Goal: Information Seeking & Learning: Learn about a topic

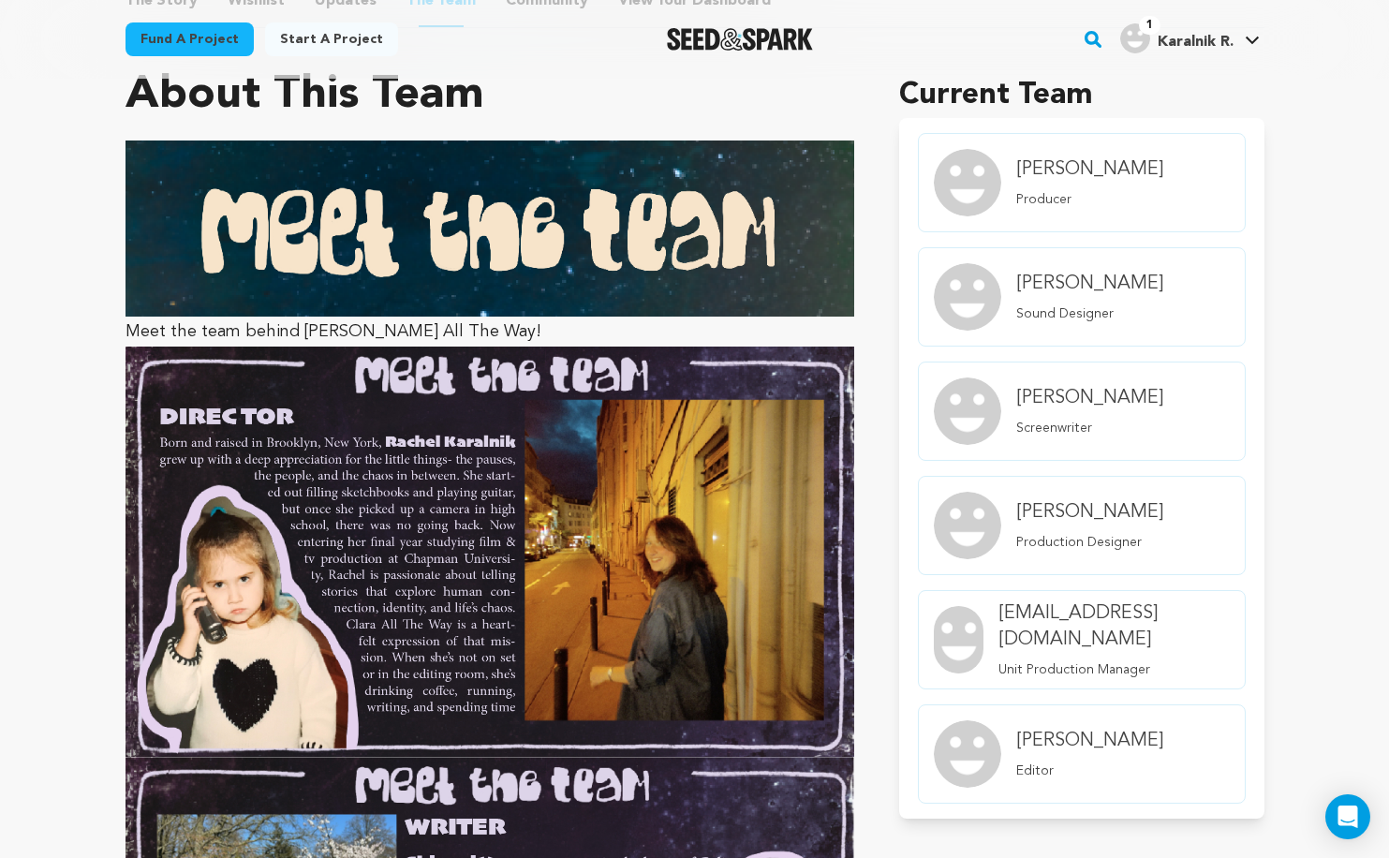
scroll to position [1273, 0]
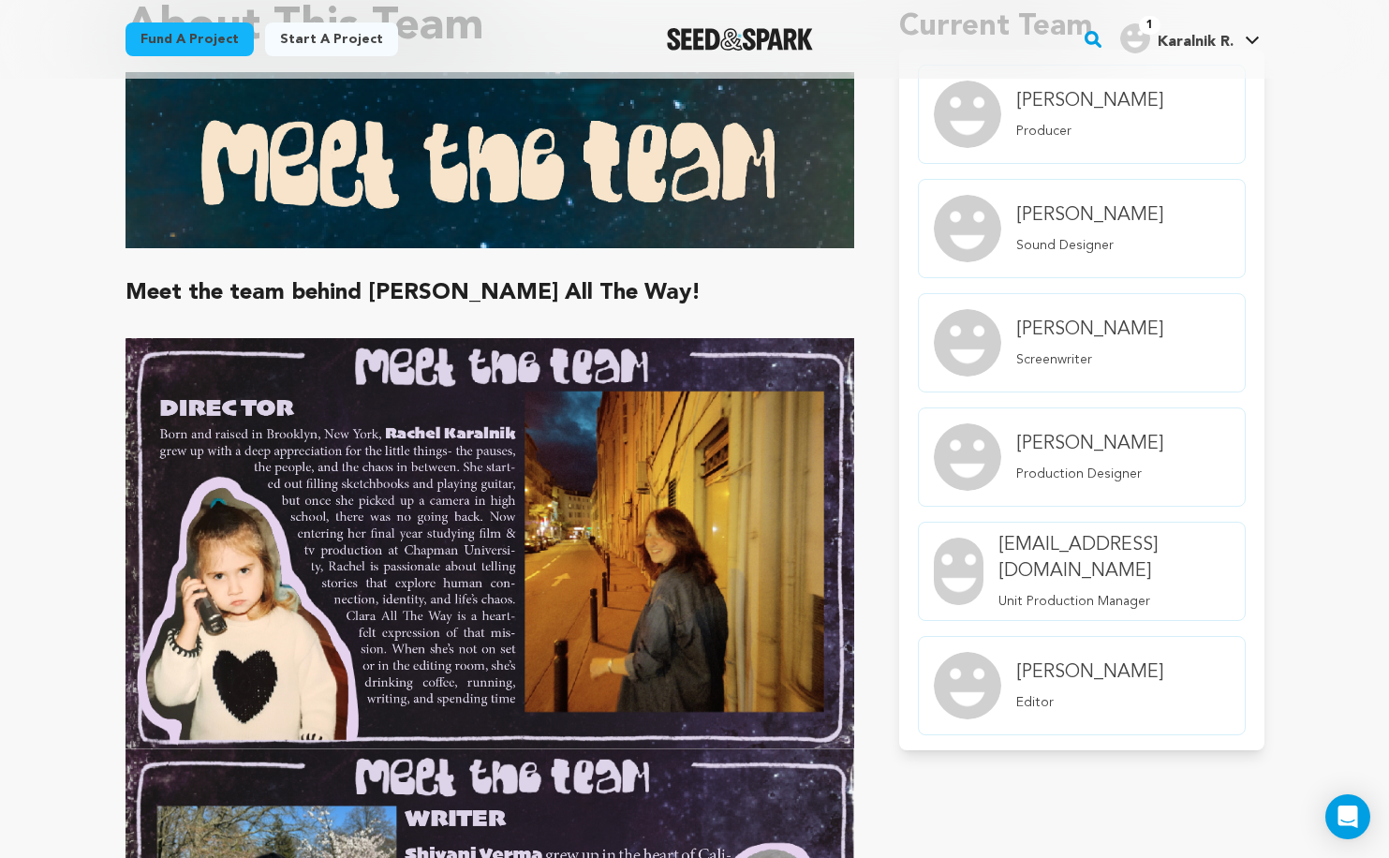
scroll to position [733, 0]
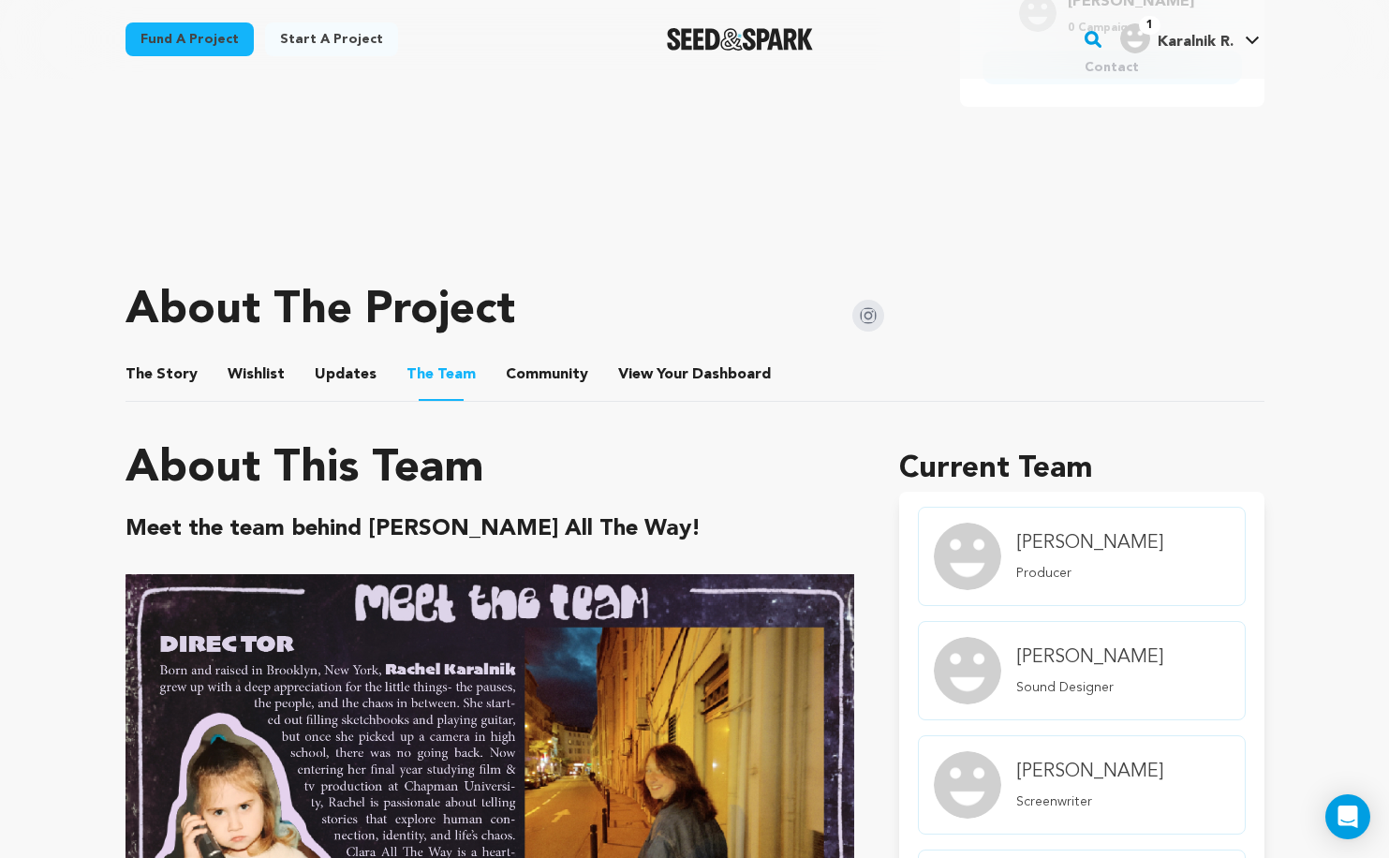
scroll to position [677, 0]
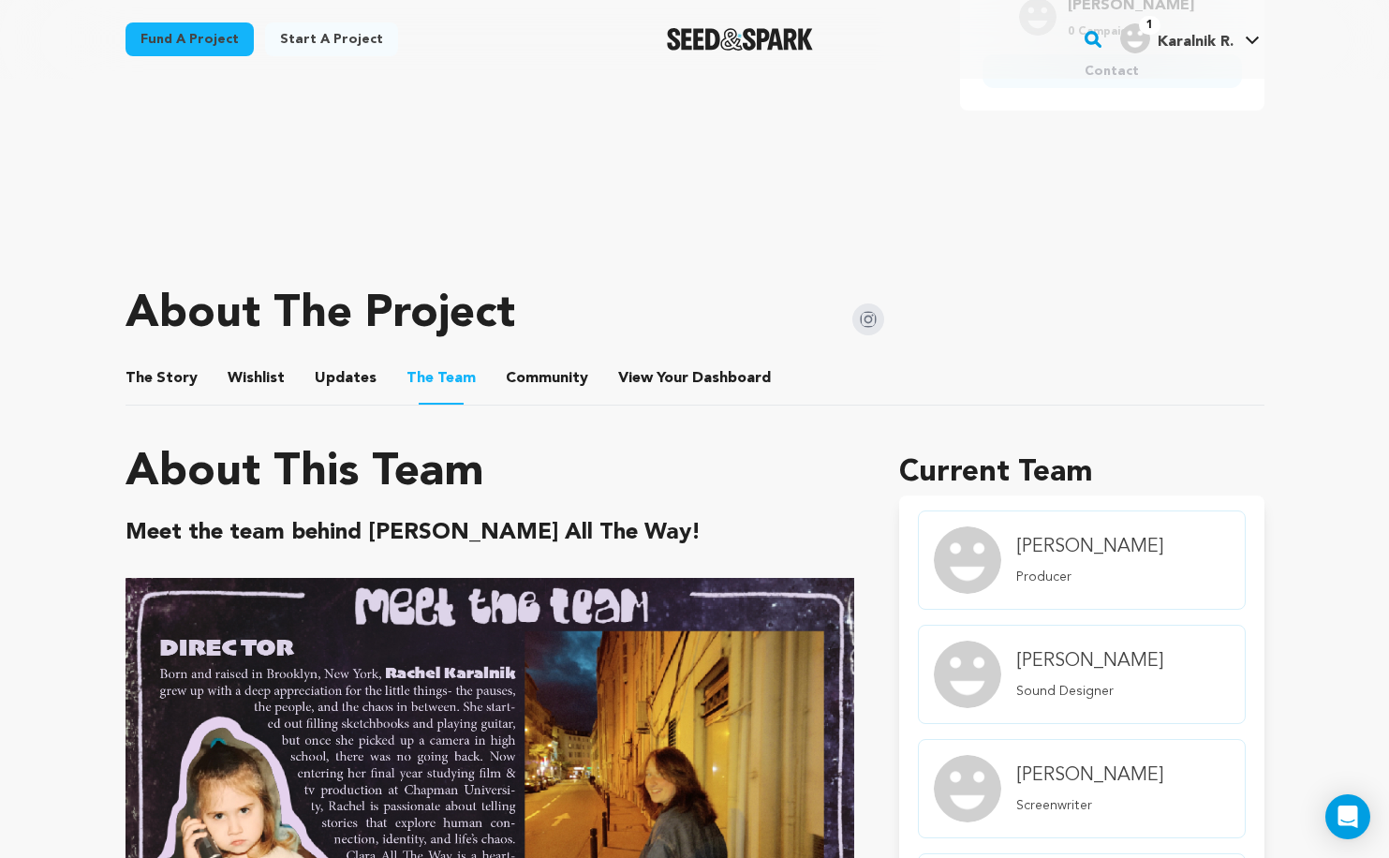
click at [161, 375] on button "The Story" at bounding box center [161, 382] width 45 height 45
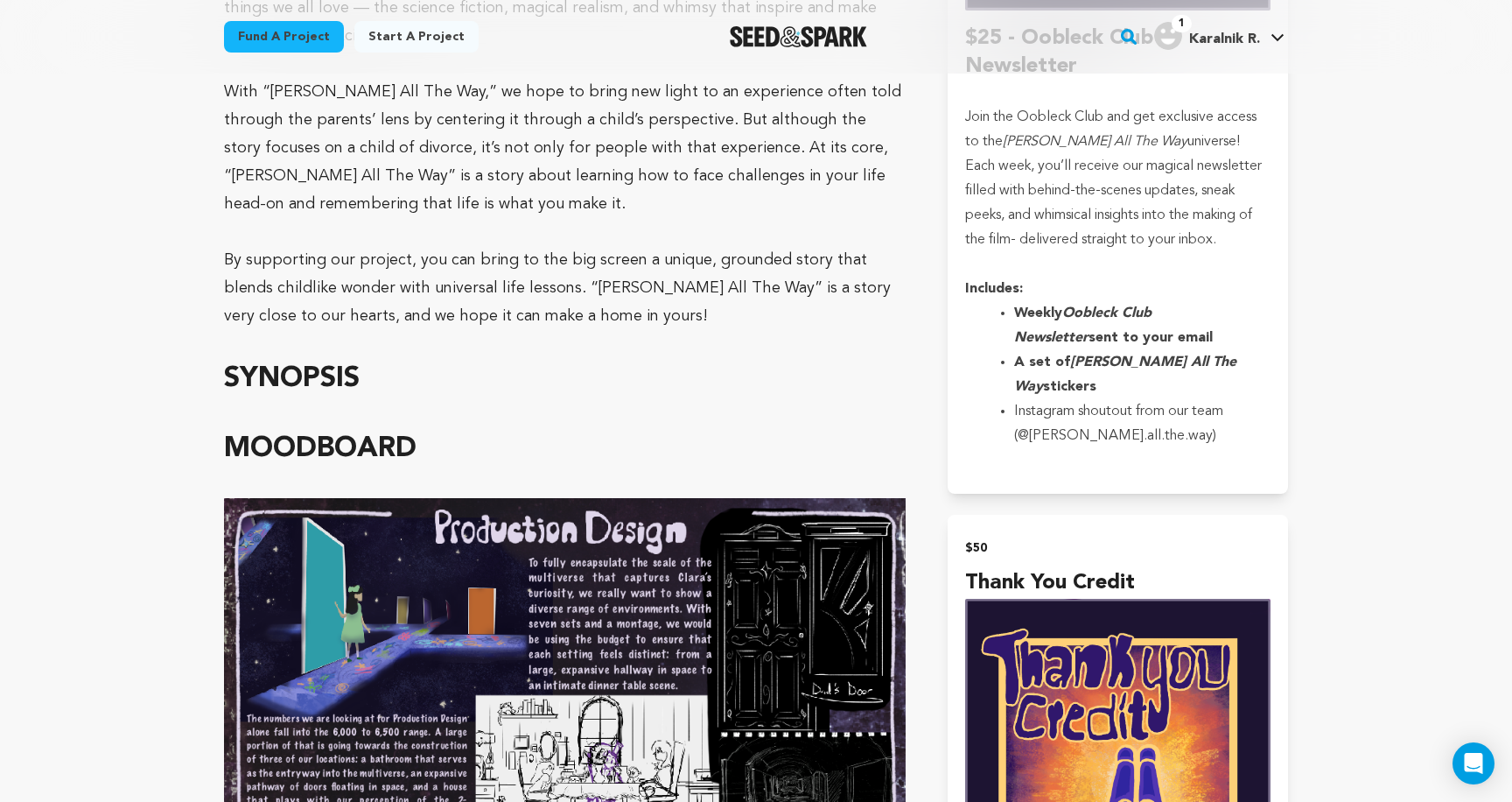
scroll to position [2273, 0]
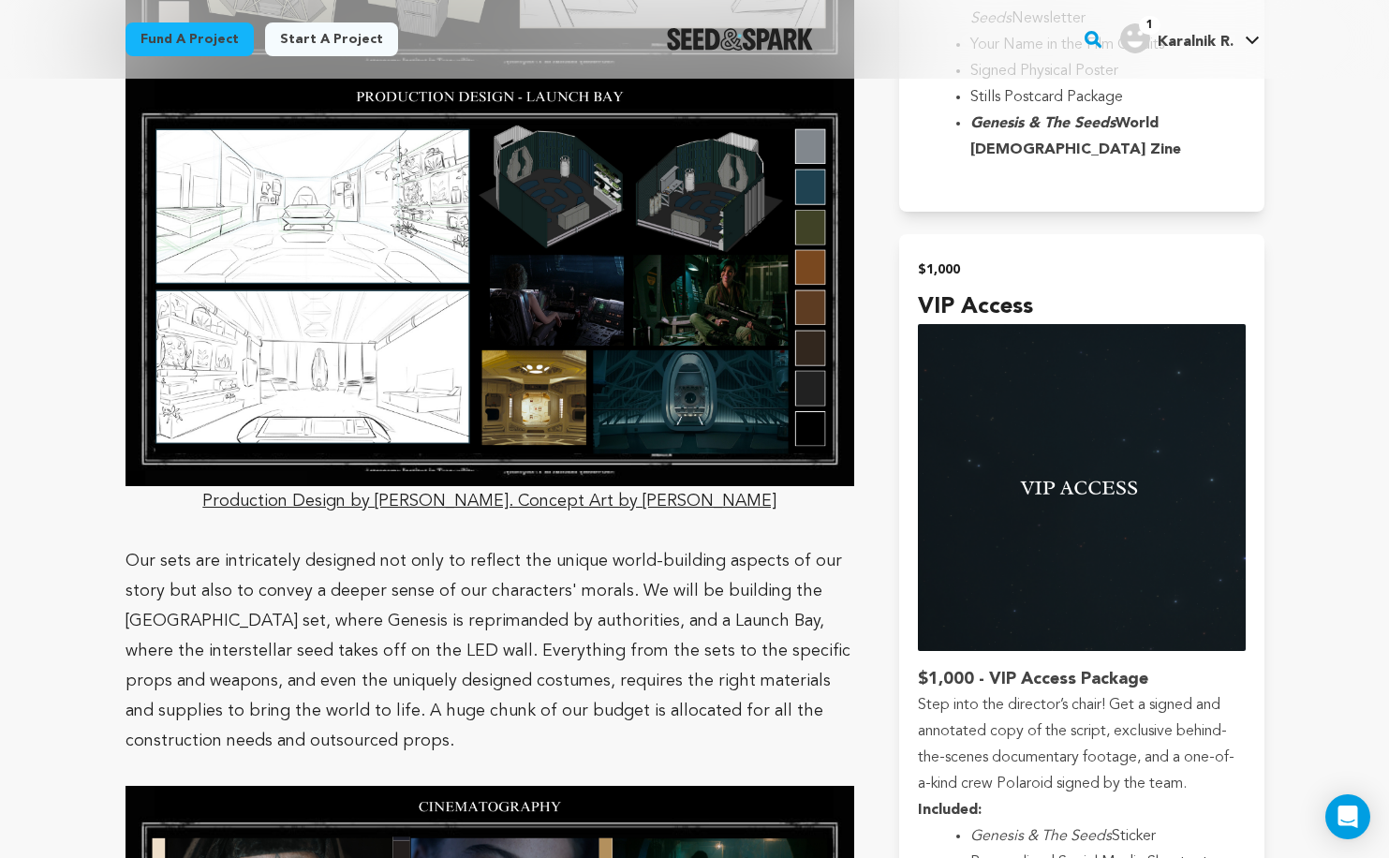
scroll to position [6145, 0]
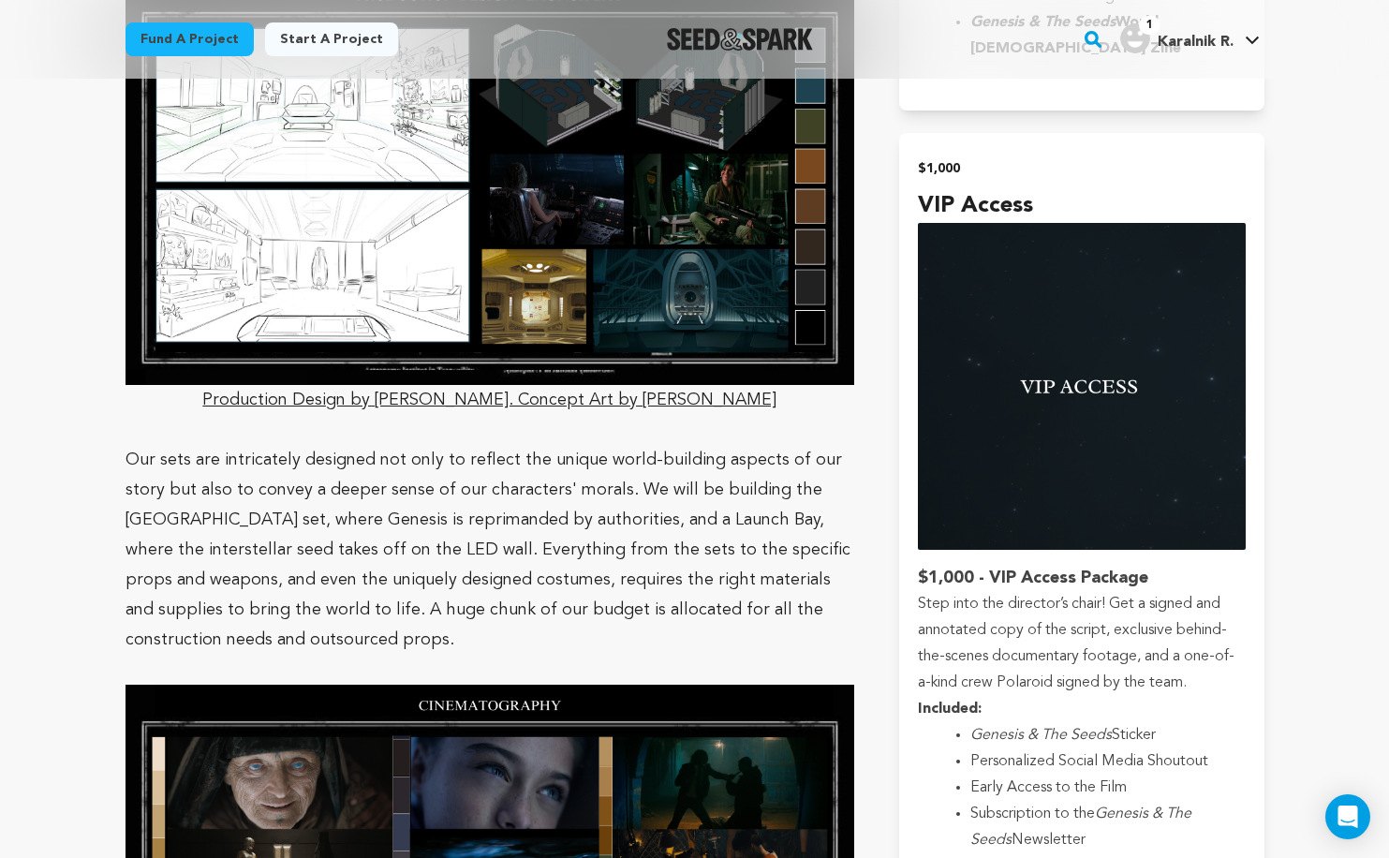
drag, startPoint x: 306, startPoint y: 532, endPoint x: 124, endPoint y: 343, distance: 262.9
copy p "Our sets are intricately designed not only to reflect the unique world-building…"
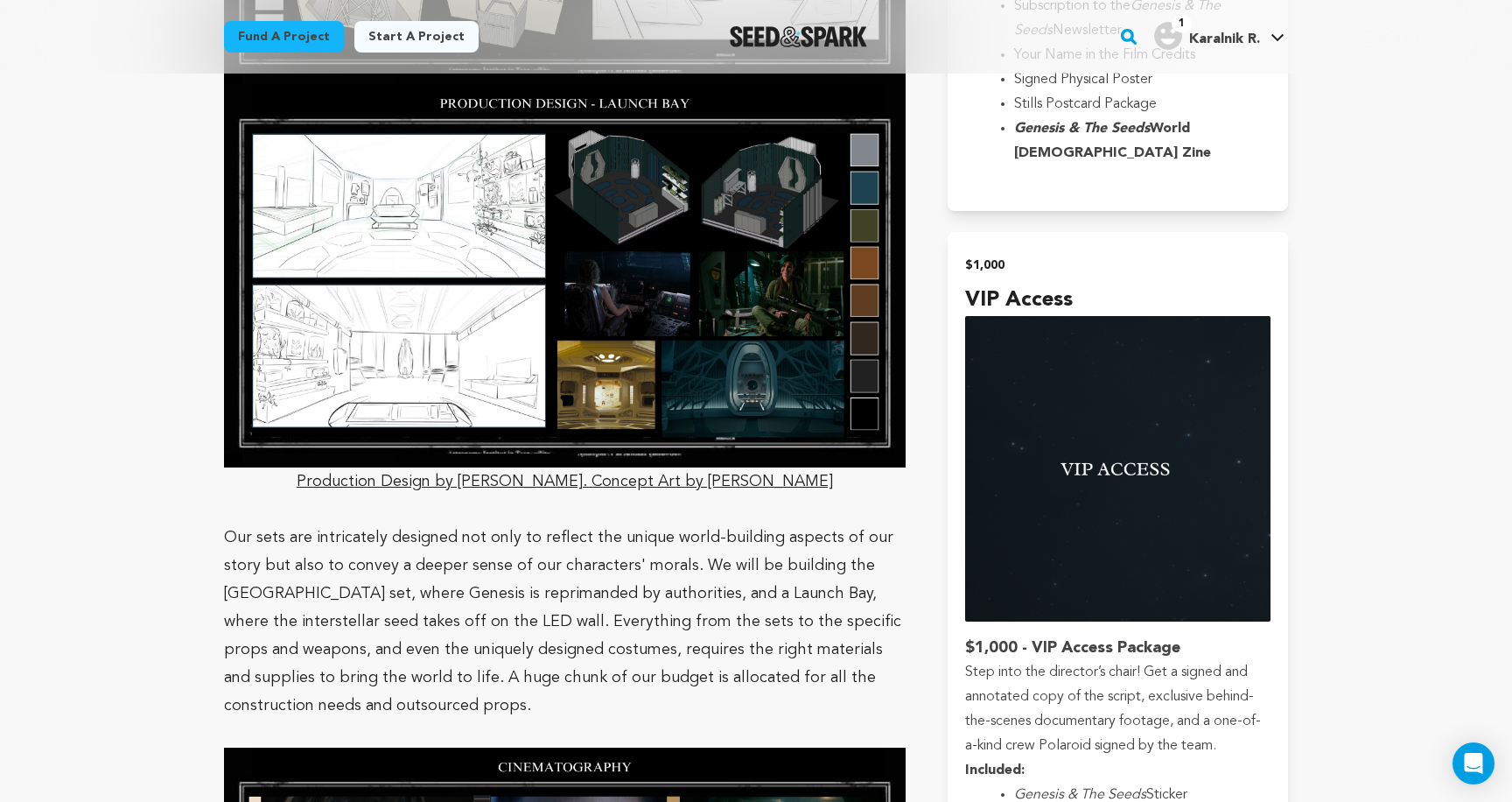
scroll to position [5658, 0]
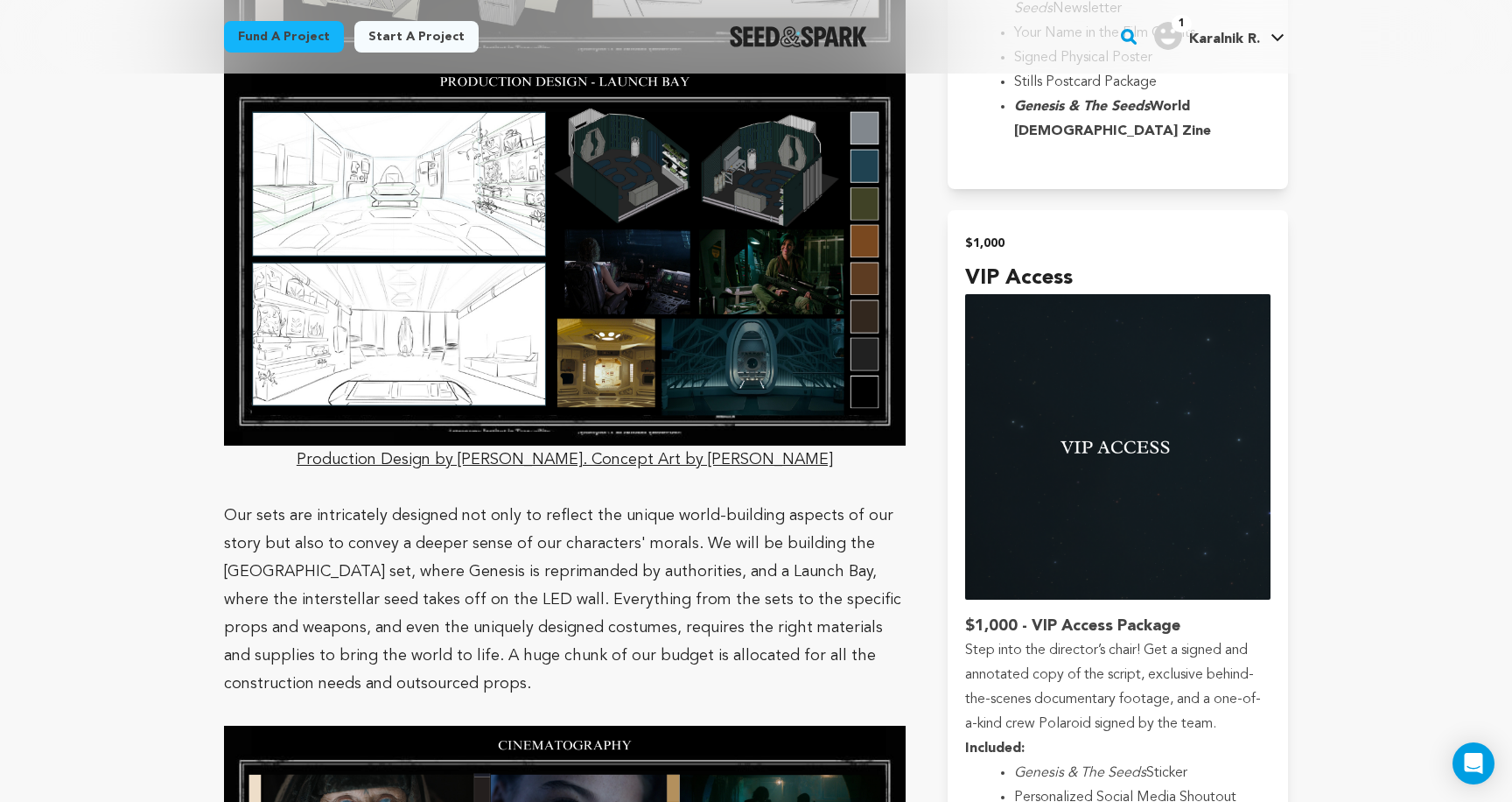
click at [423, 558] on p "Our sets are intricately designed not only to reflect the unique world-building…" at bounding box center [565, 600] width 682 height 196
drag, startPoint x: 388, startPoint y: 558, endPoint x: 225, endPoint y: 396, distance: 229.8
click at [224, 502] on p "Our sets are intricately designed not only to reflect the unique world-building…" at bounding box center [565, 600] width 682 height 196
copy p "Our sets are intricately designed not only to reflect the unique world-building…"
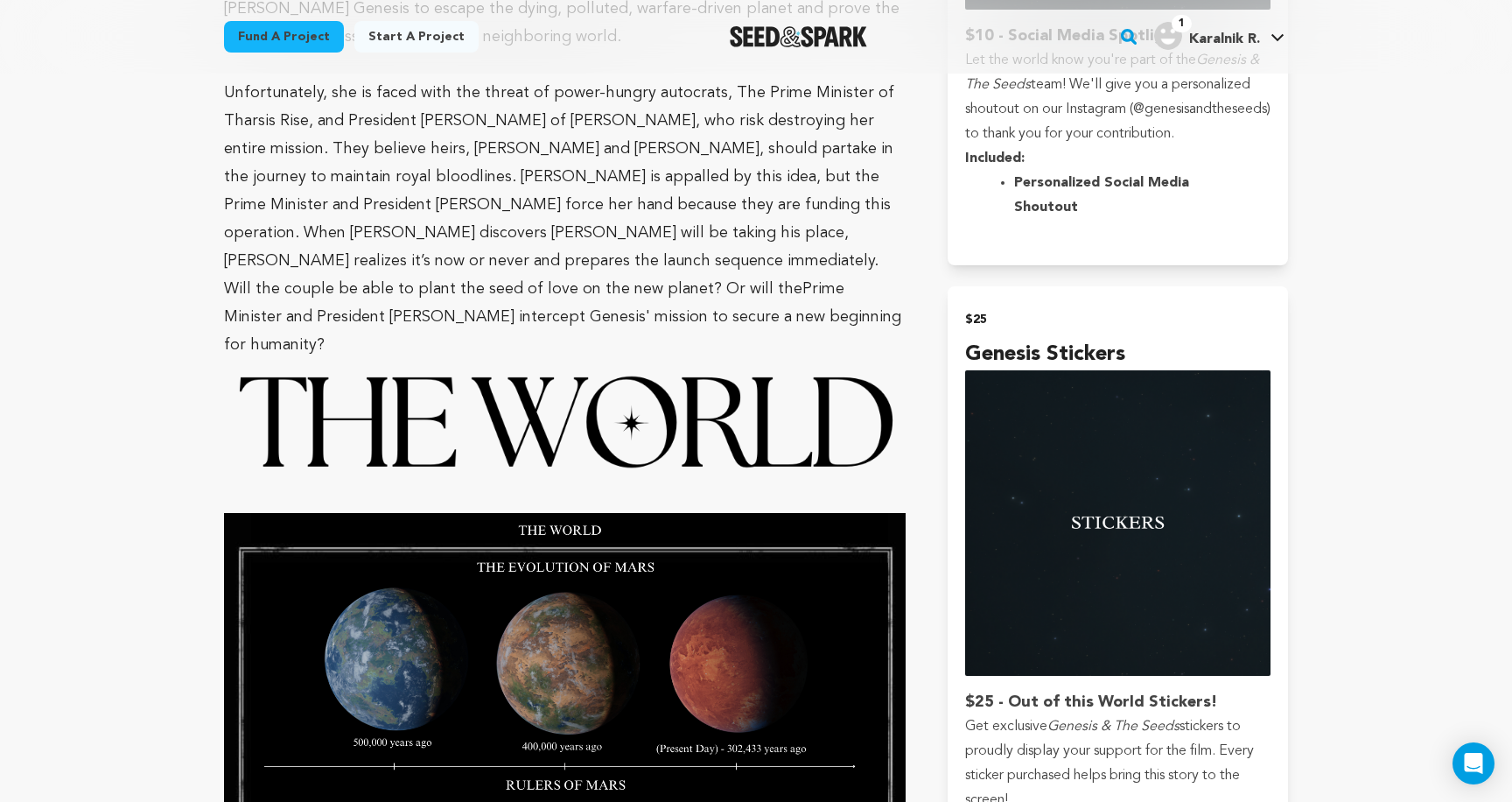
scroll to position [1848, 0]
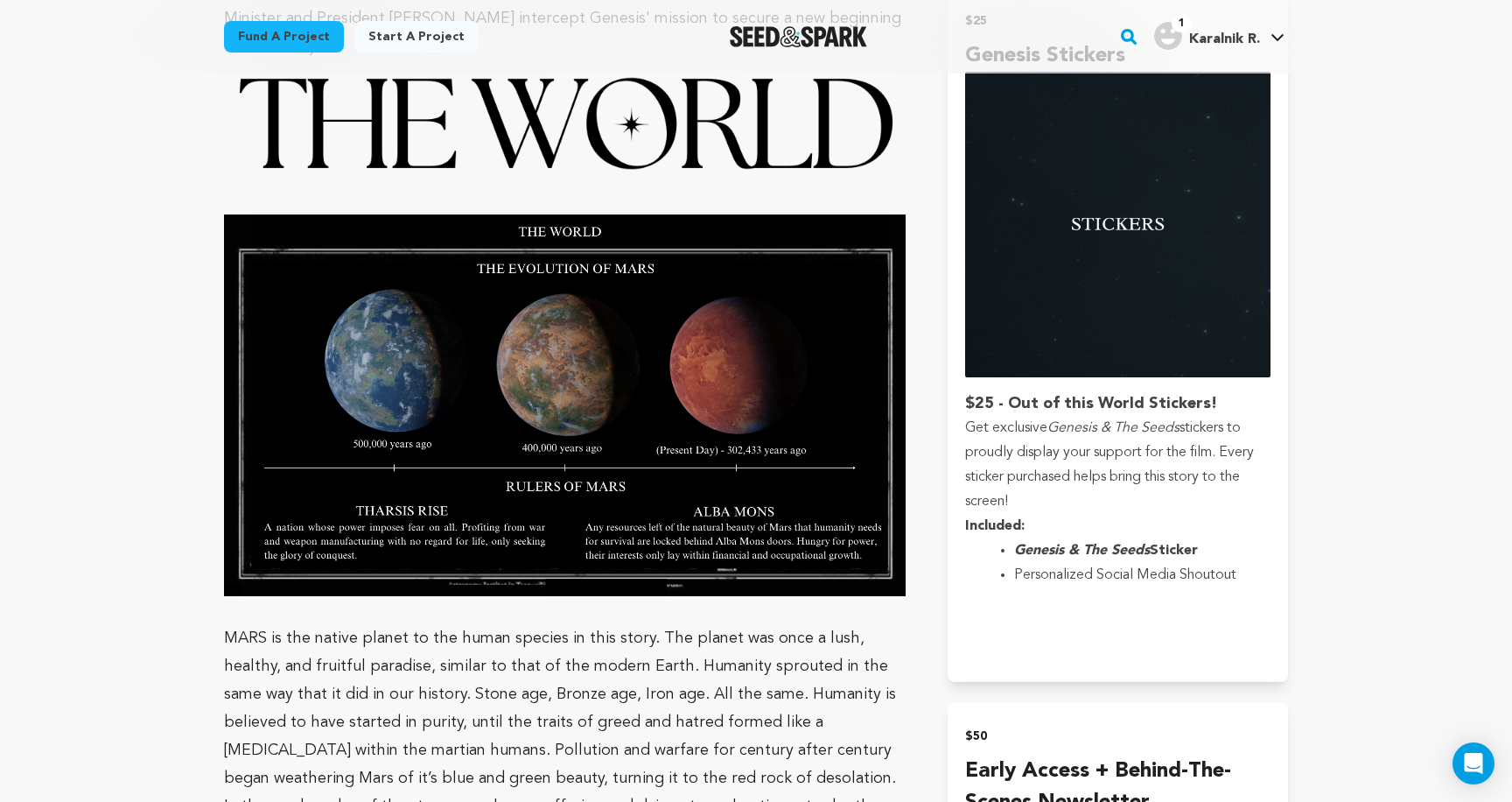
click at [866, 596] on p at bounding box center [565, 610] width 682 height 28
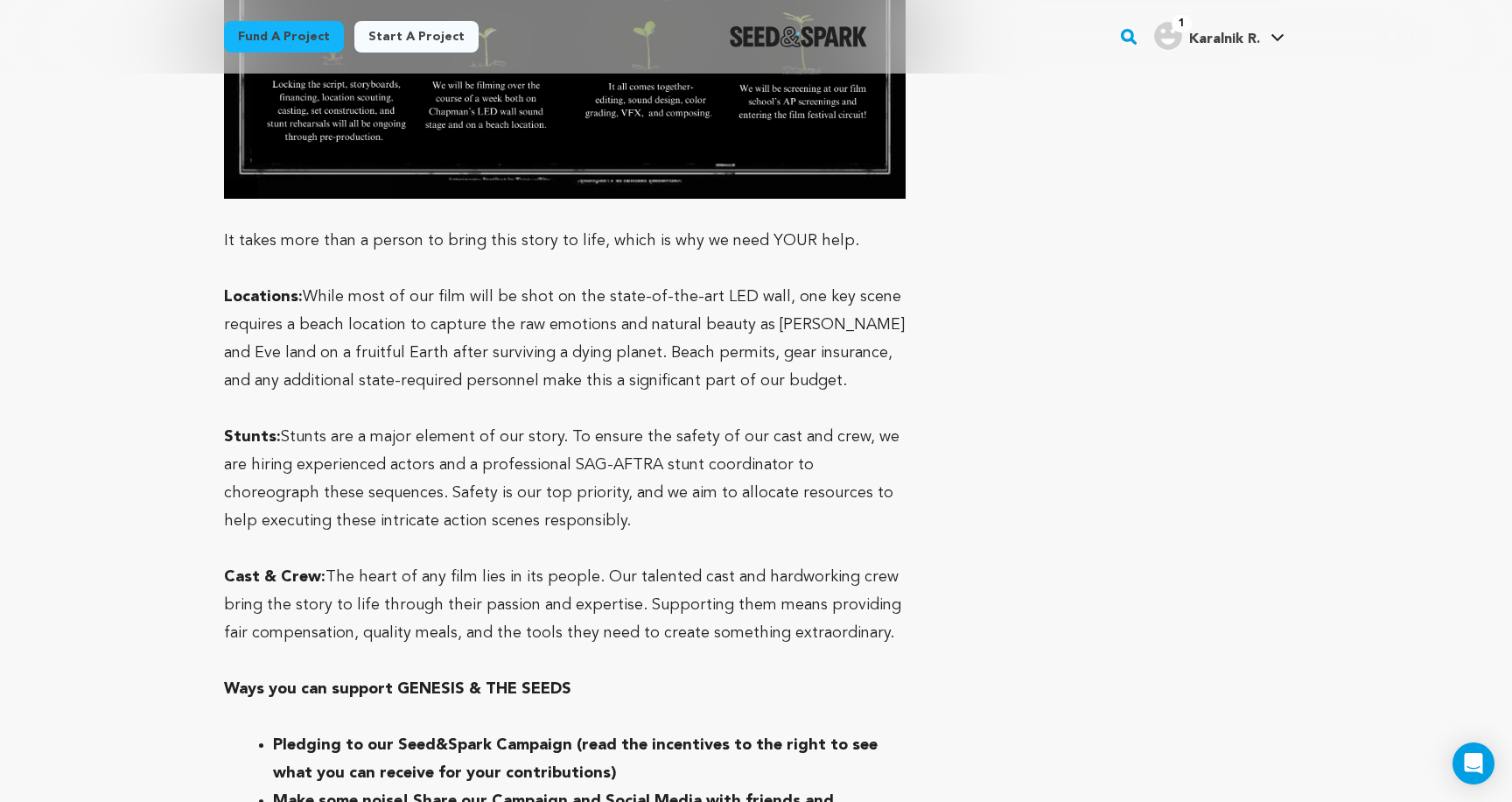
scroll to position [7868, 0]
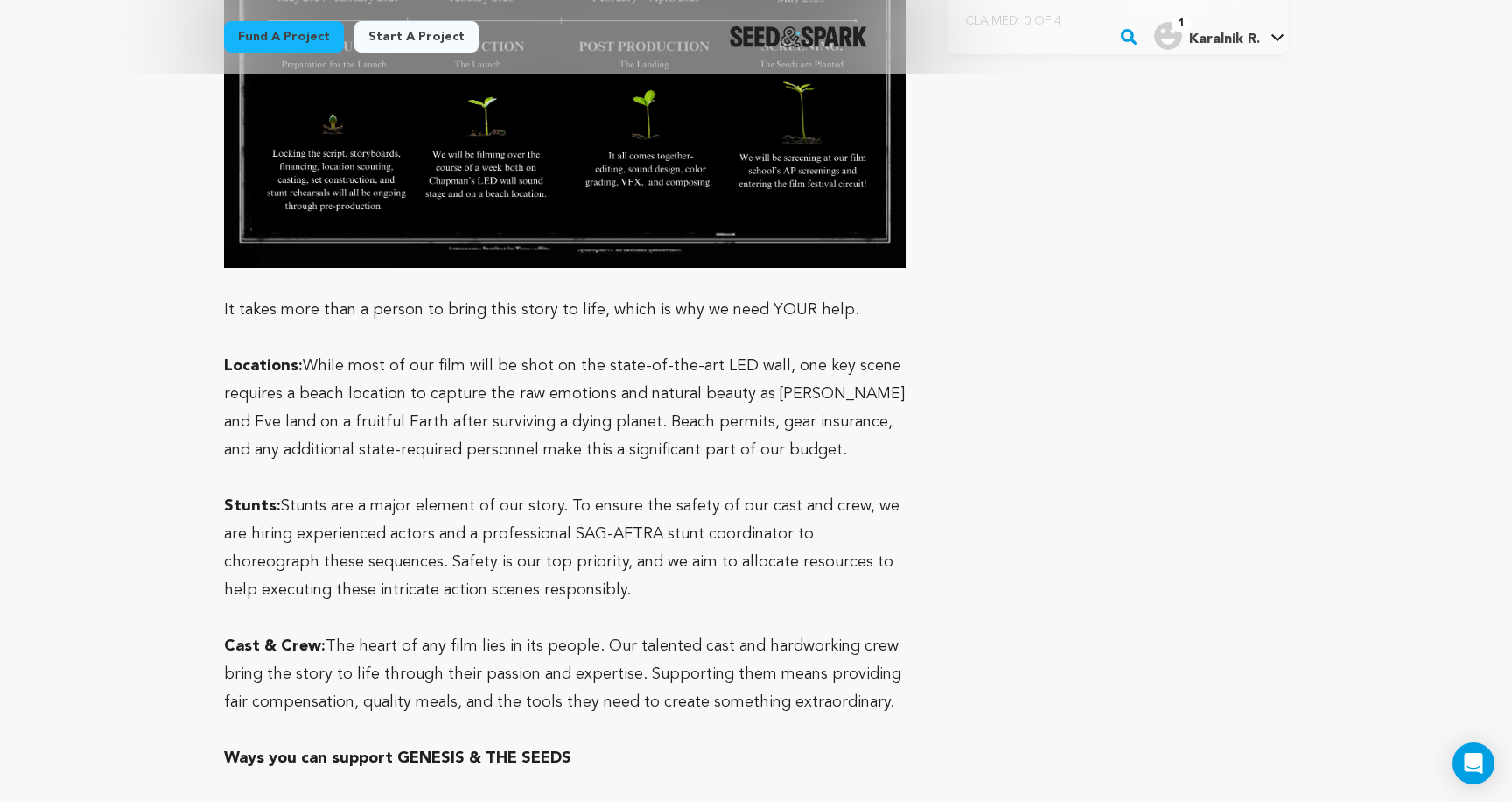
drag, startPoint x: 863, startPoint y: 586, endPoint x: 224, endPoint y: 530, distance: 641.4
click at [224, 632] on p "Cast & Crew: The heart of any film lies in its people. Our talented cast and ha…" at bounding box center [565, 674] width 682 height 84
copy p "Cast & Crew: The heart of any film lies in its people. Our talented cast and ha…"
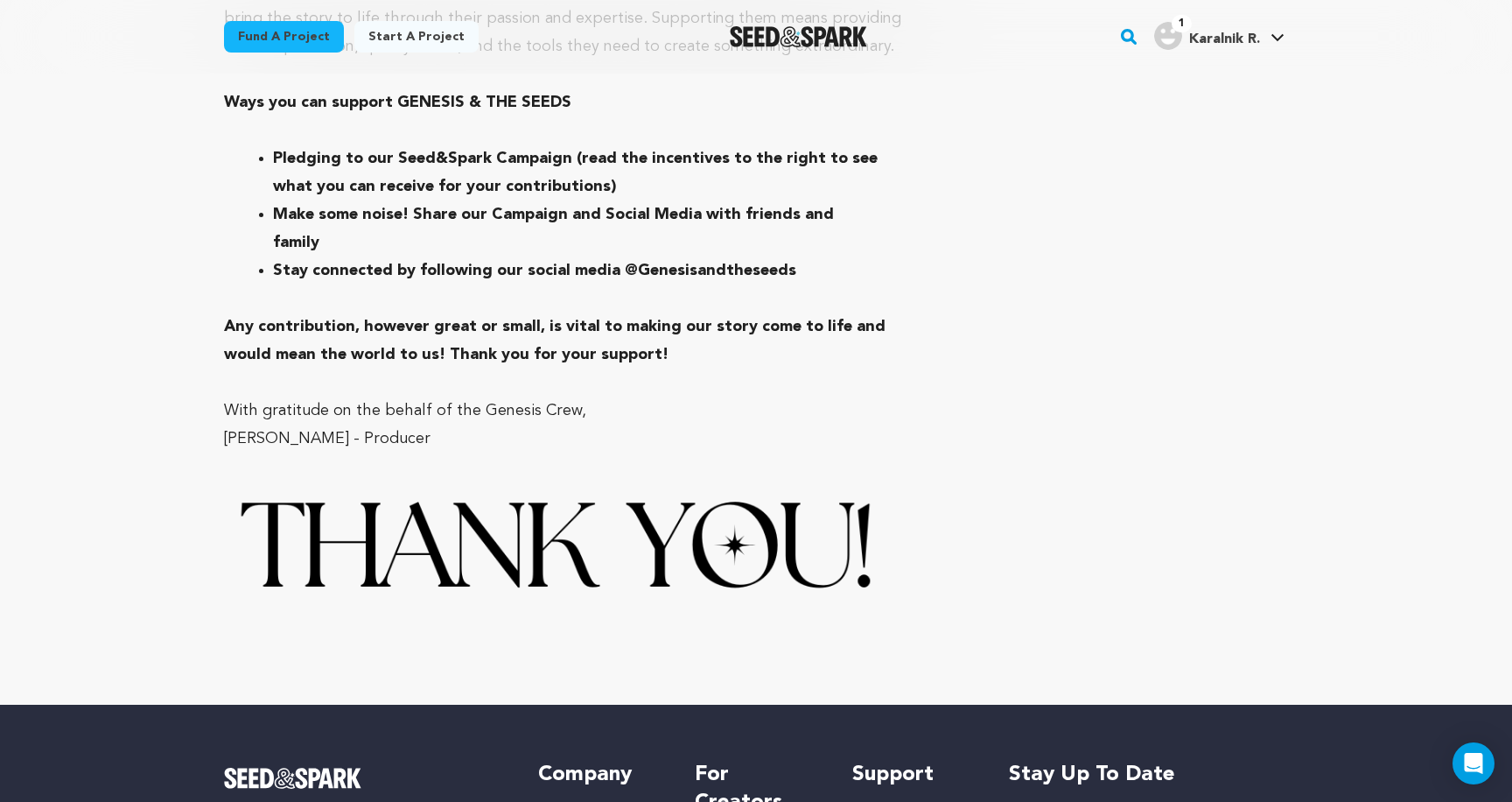
scroll to position [8263, 0]
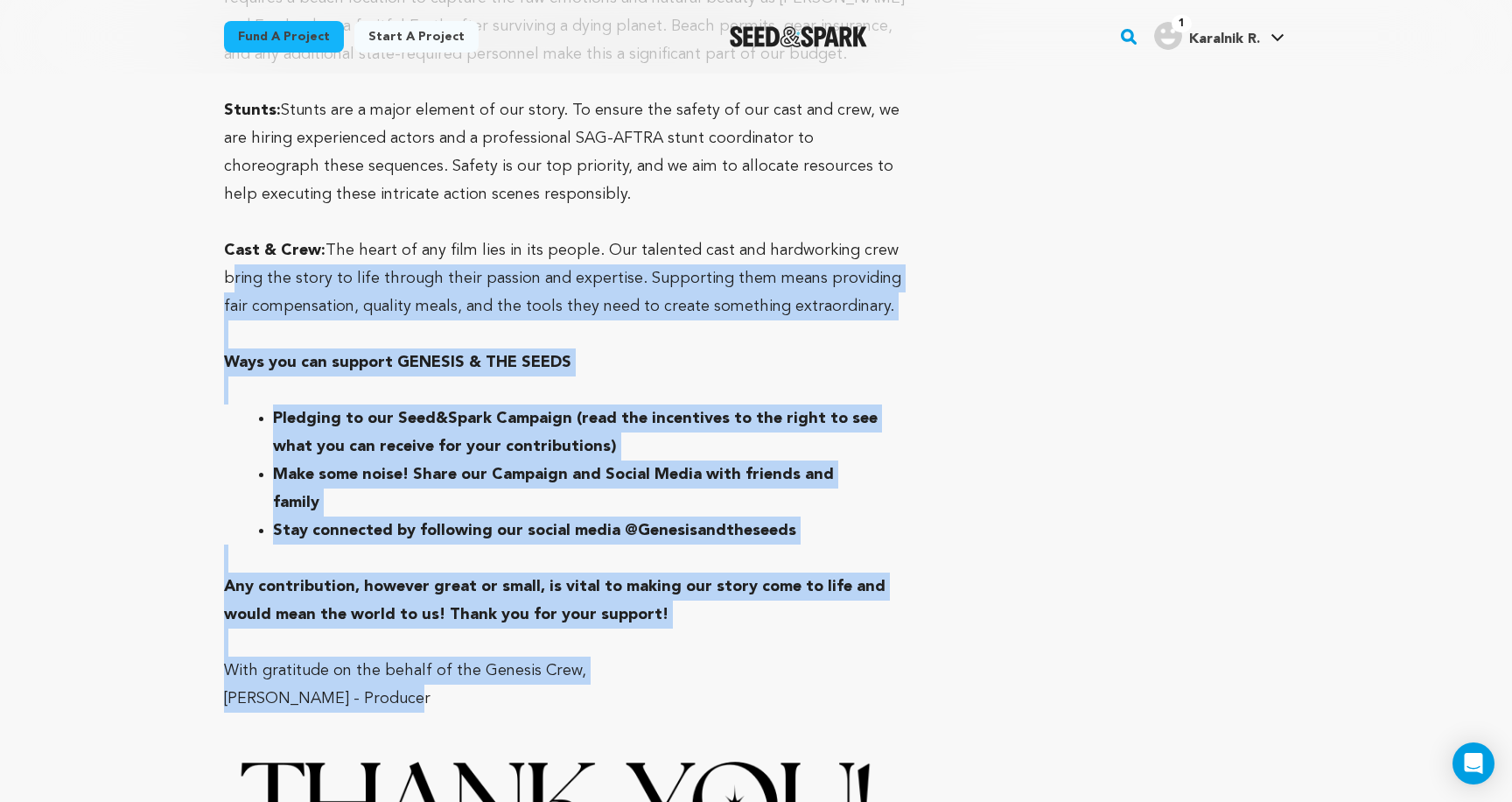
drag, startPoint x: 415, startPoint y: 552, endPoint x: 200, endPoint y: 160, distance: 447.1
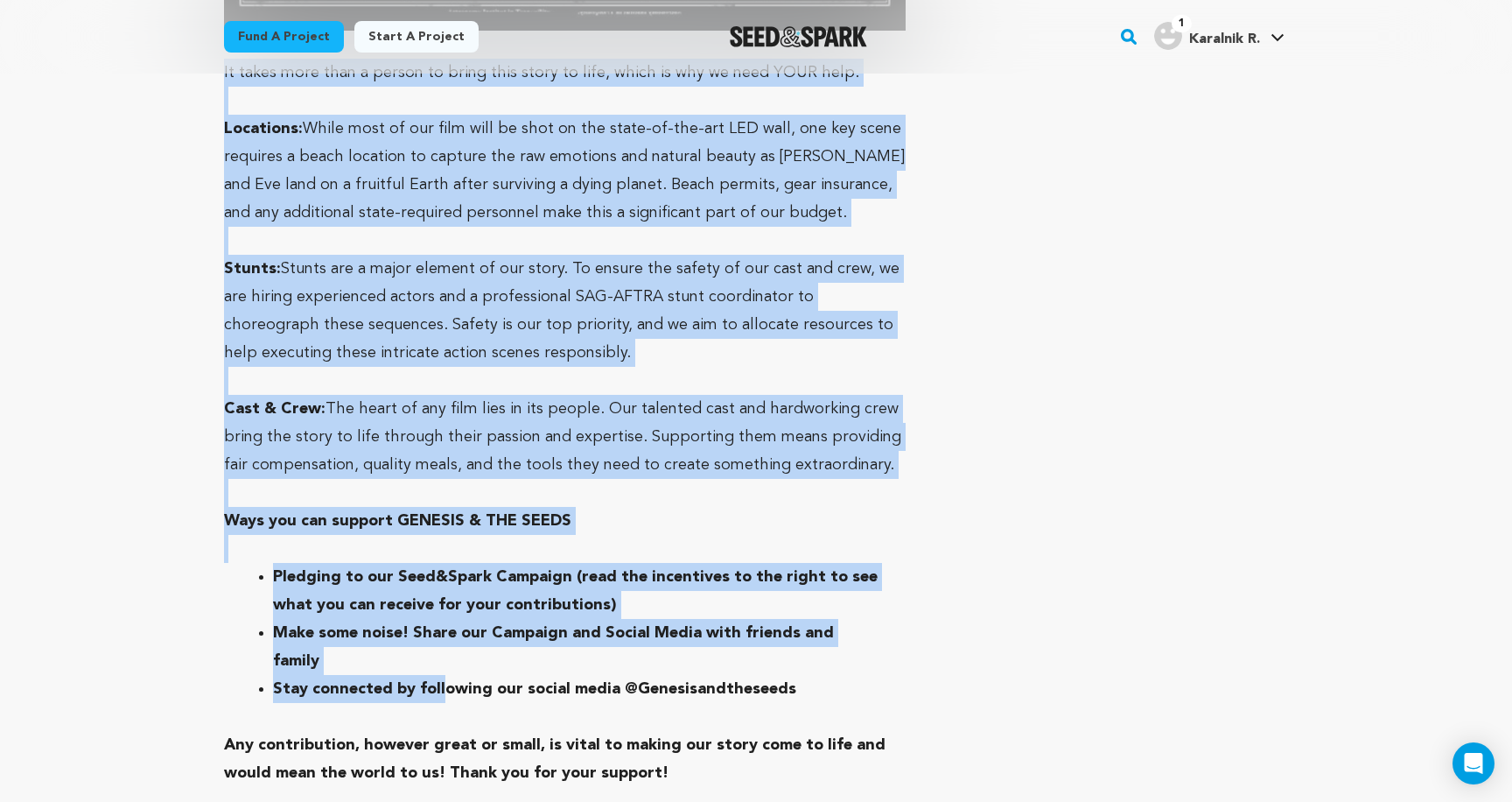
scroll to position [8111, 0]
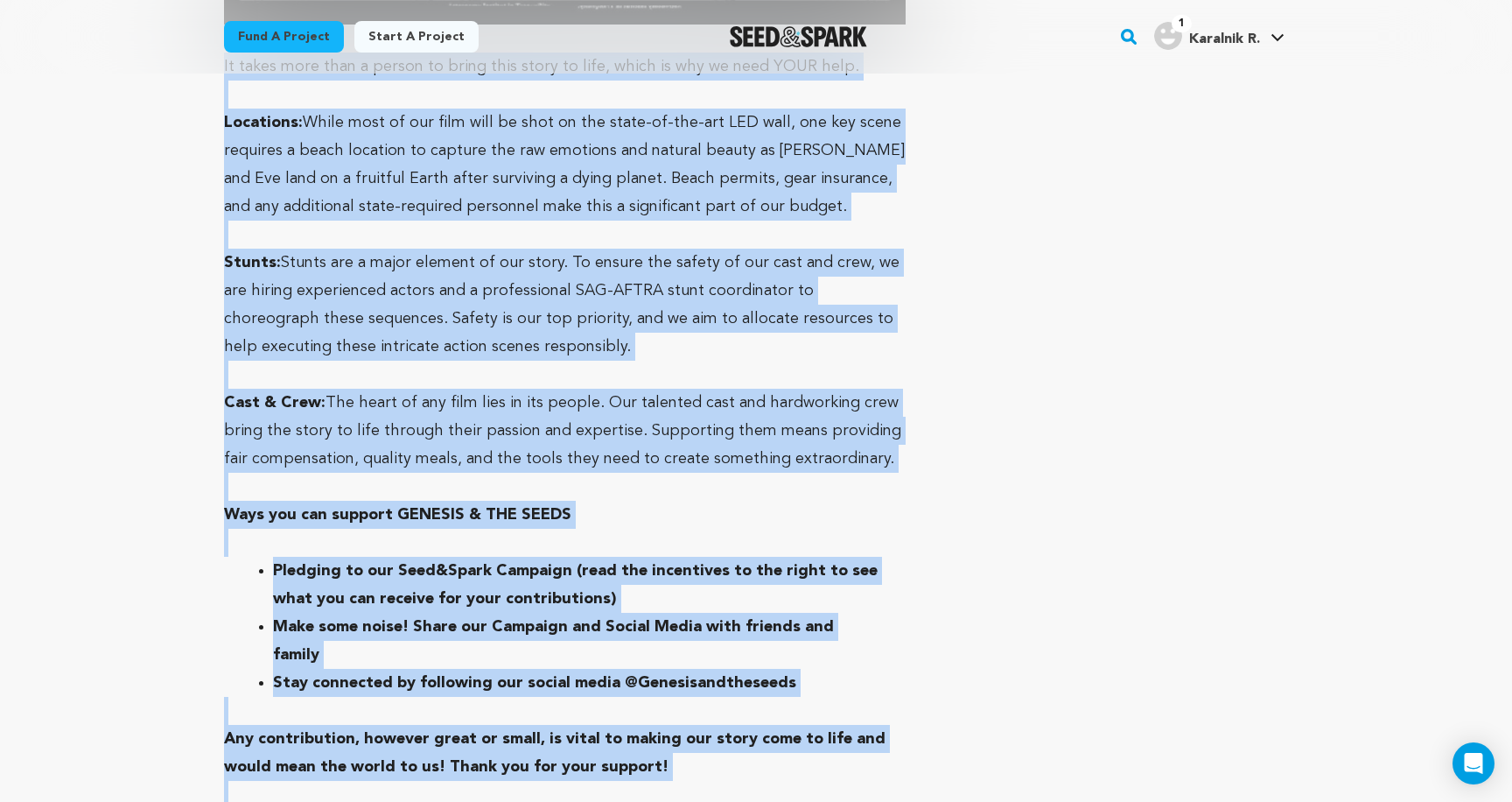
drag, startPoint x: 220, startPoint y: 146, endPoint x: 444, endPoint y: 714, distance: 610.6
copy div "It takes more than a person to bring this story to life, which is why we need Y…"
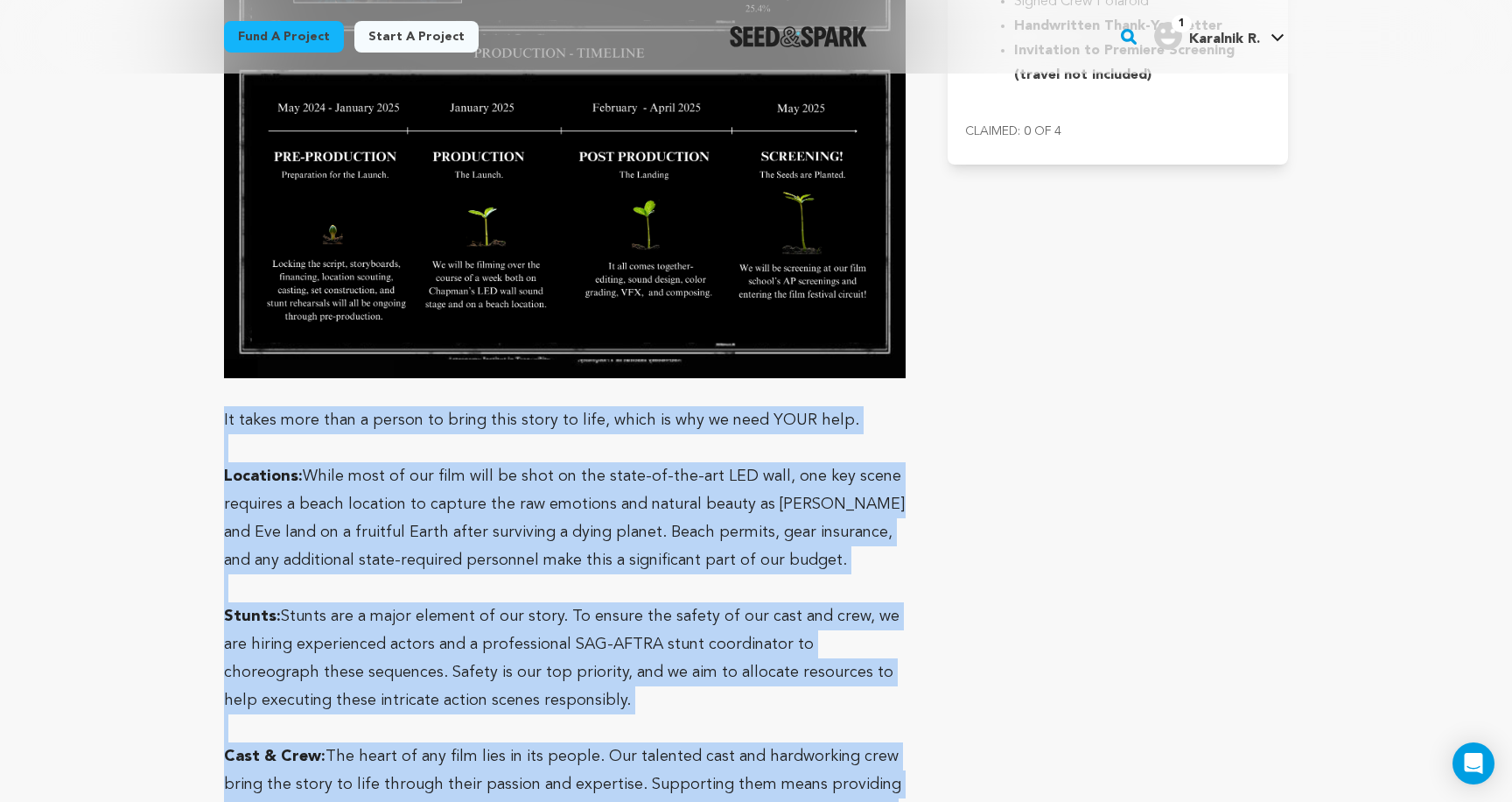
scroll to position [7707, 0]
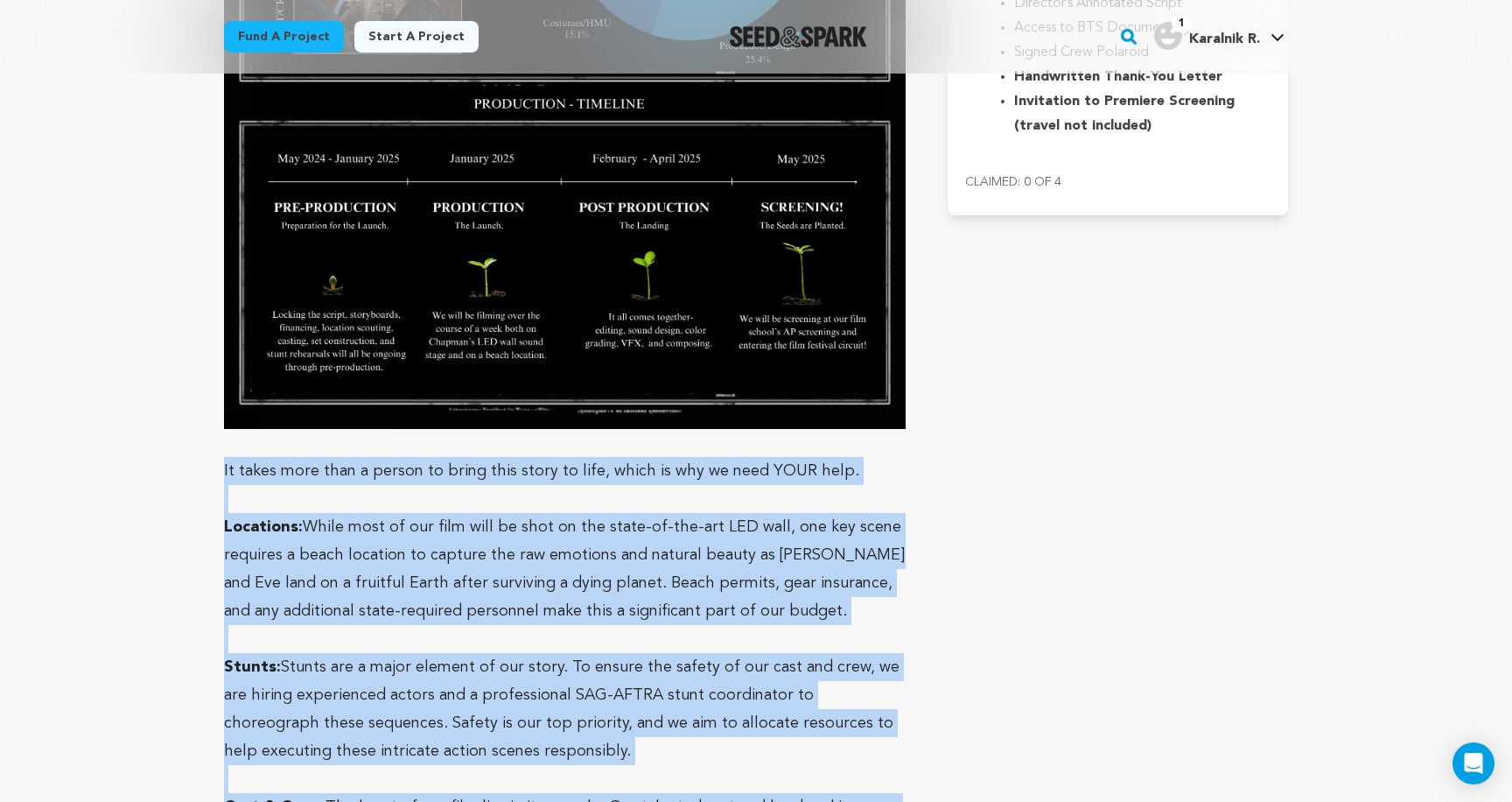
click at [777, 513] on p "Locations: While most of our film will be shot on the state-of-the-art LED wall…" at bounding box center [565, 569] width 682 height 112
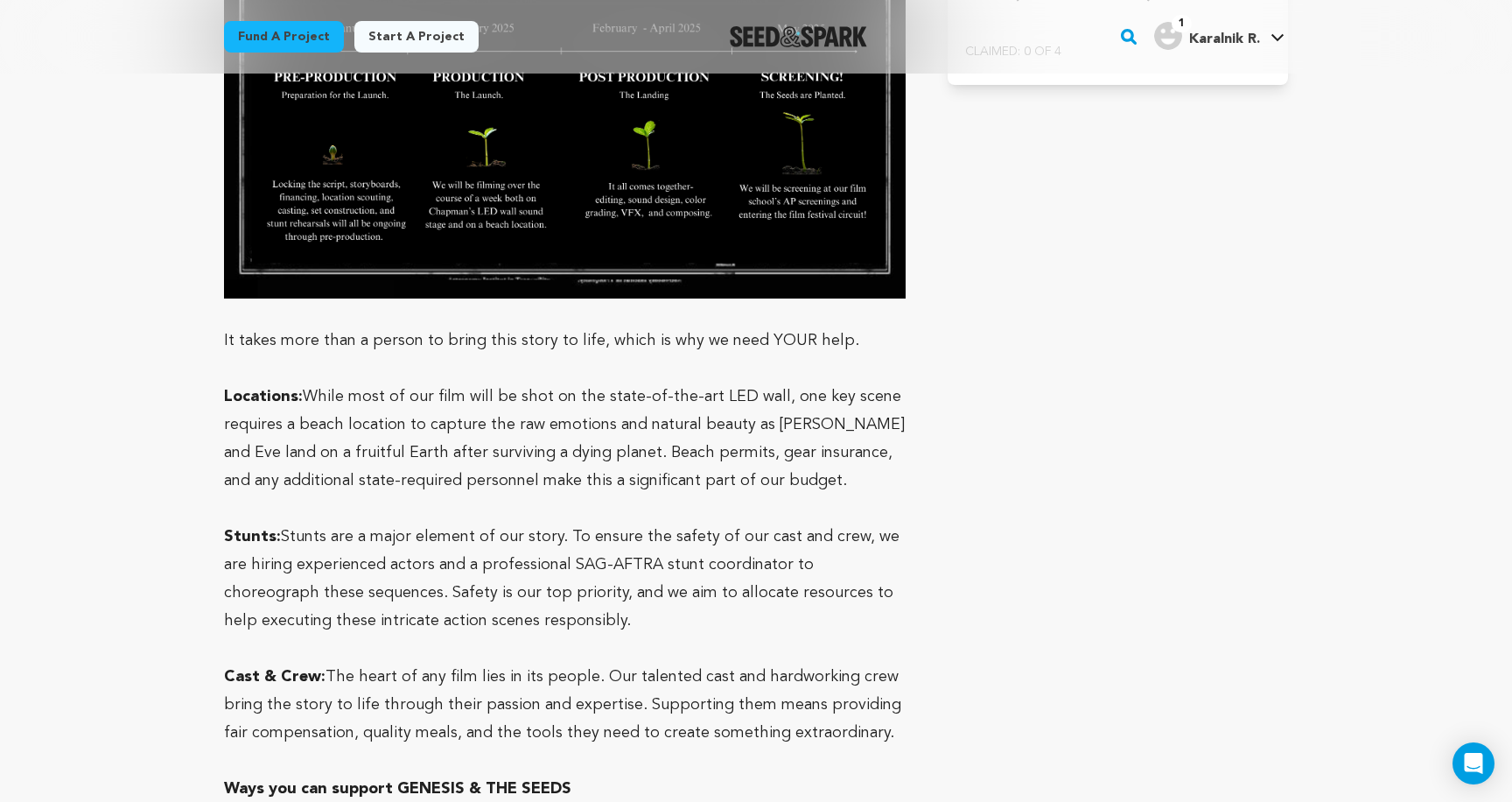
scroll to position [7842, 0]
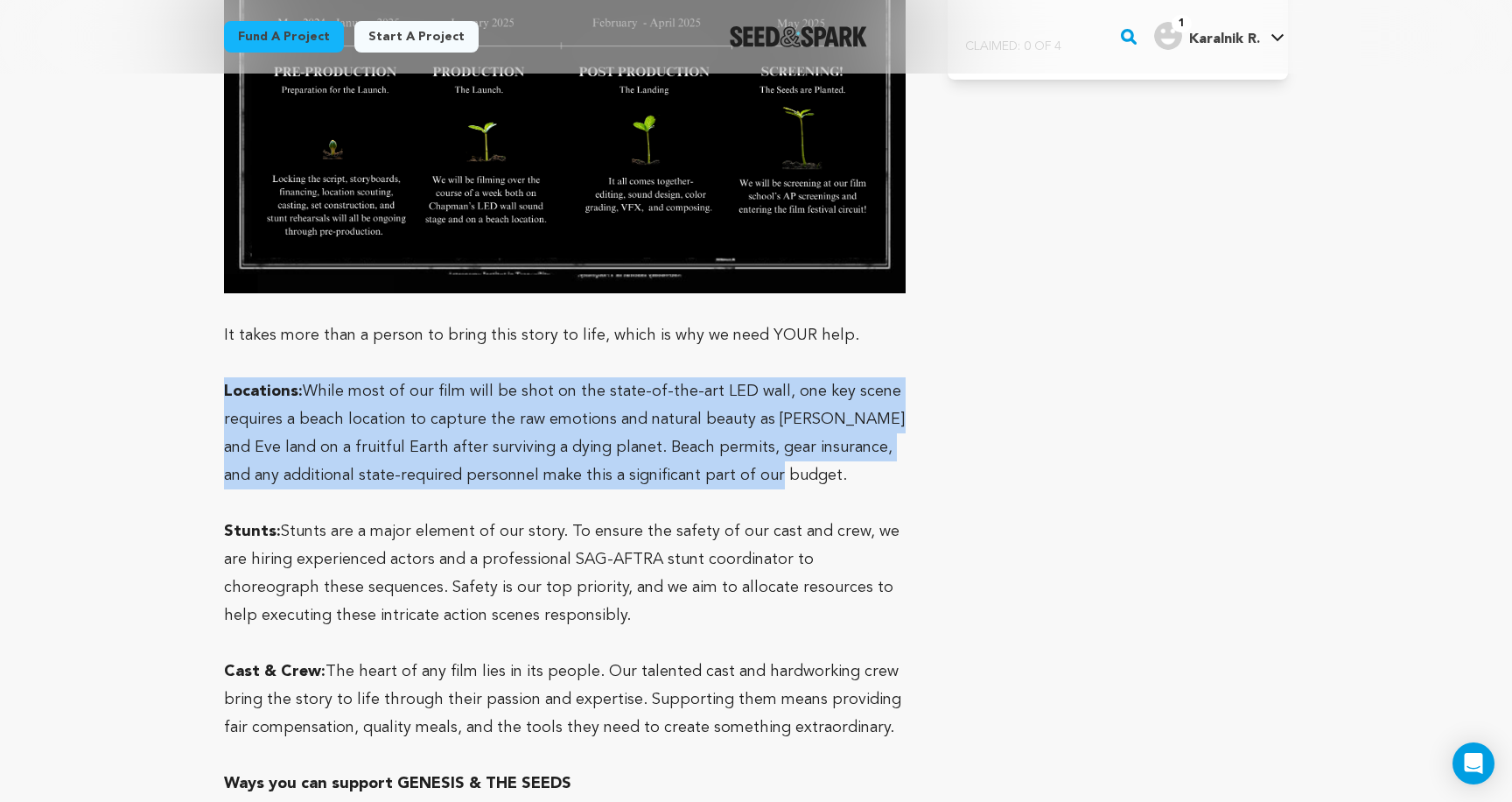
drag, startPoint x: 782, startPoint y: 359, endPoint x: 212, endPoint y: 274, distance: 576.3
copy p "Locations: While most of our film will be shot on the state-of-the-art LED wall…"
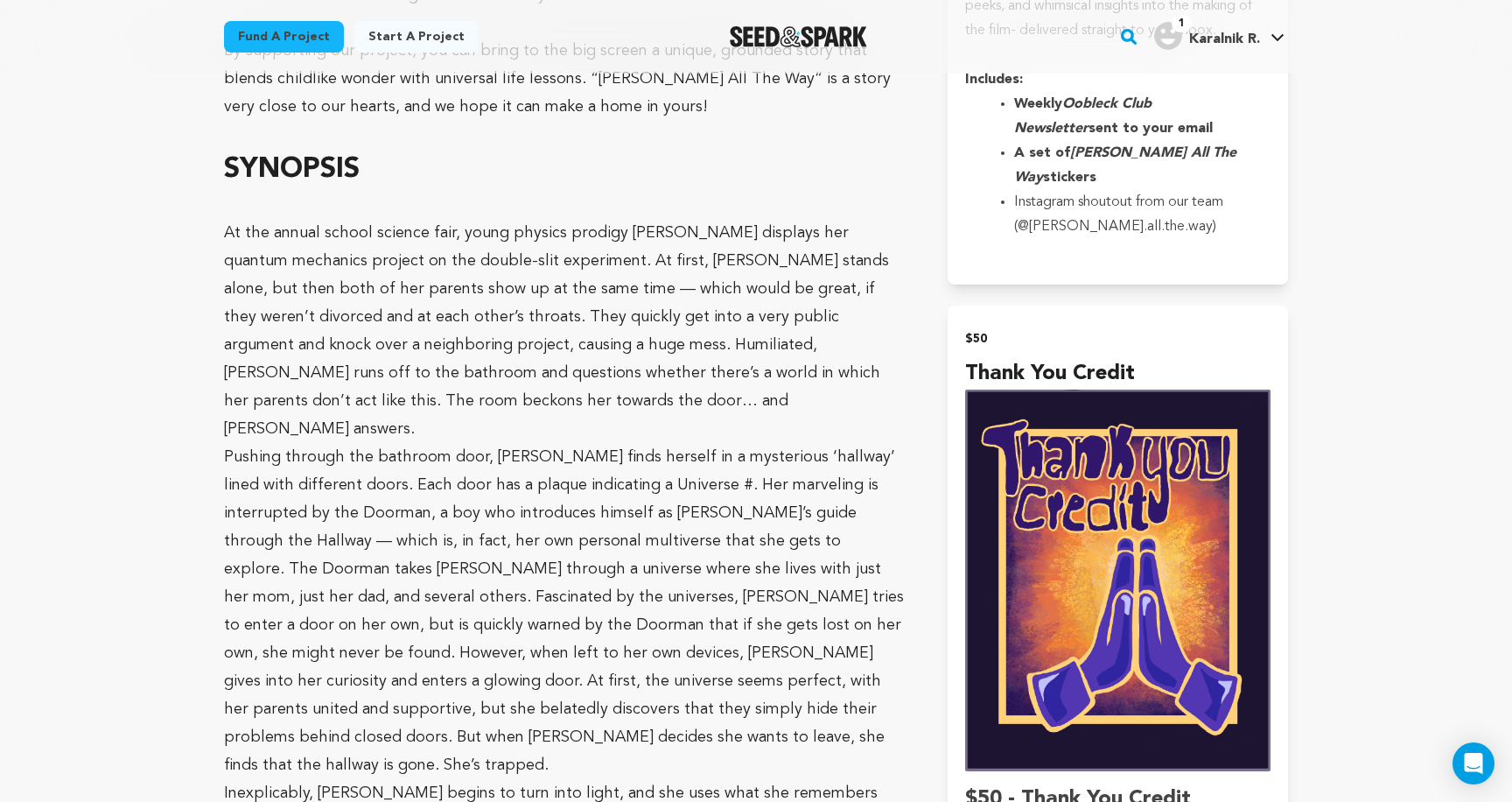
scroll to position [2650, 0]
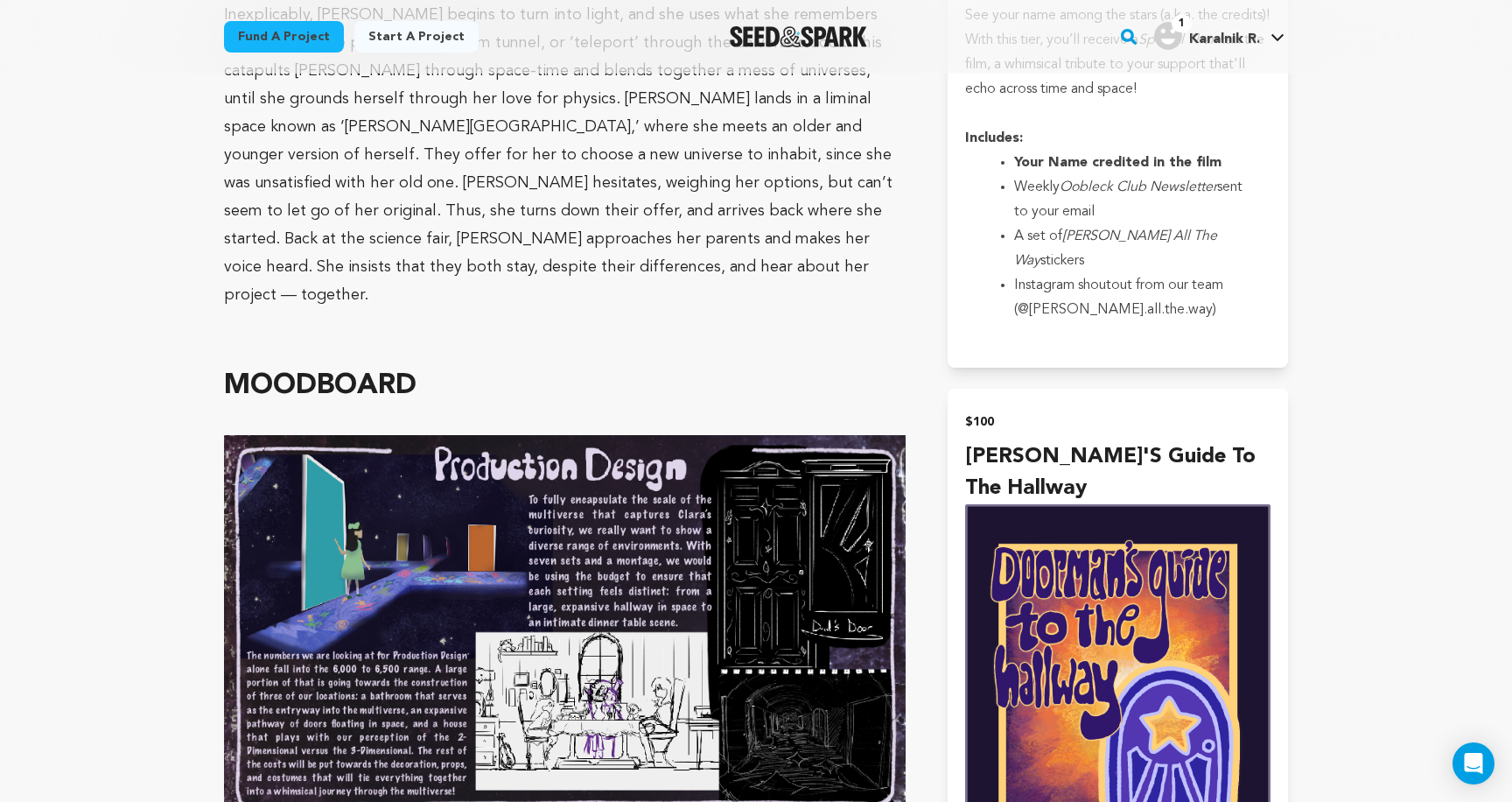
scroll to position [3402, 0]
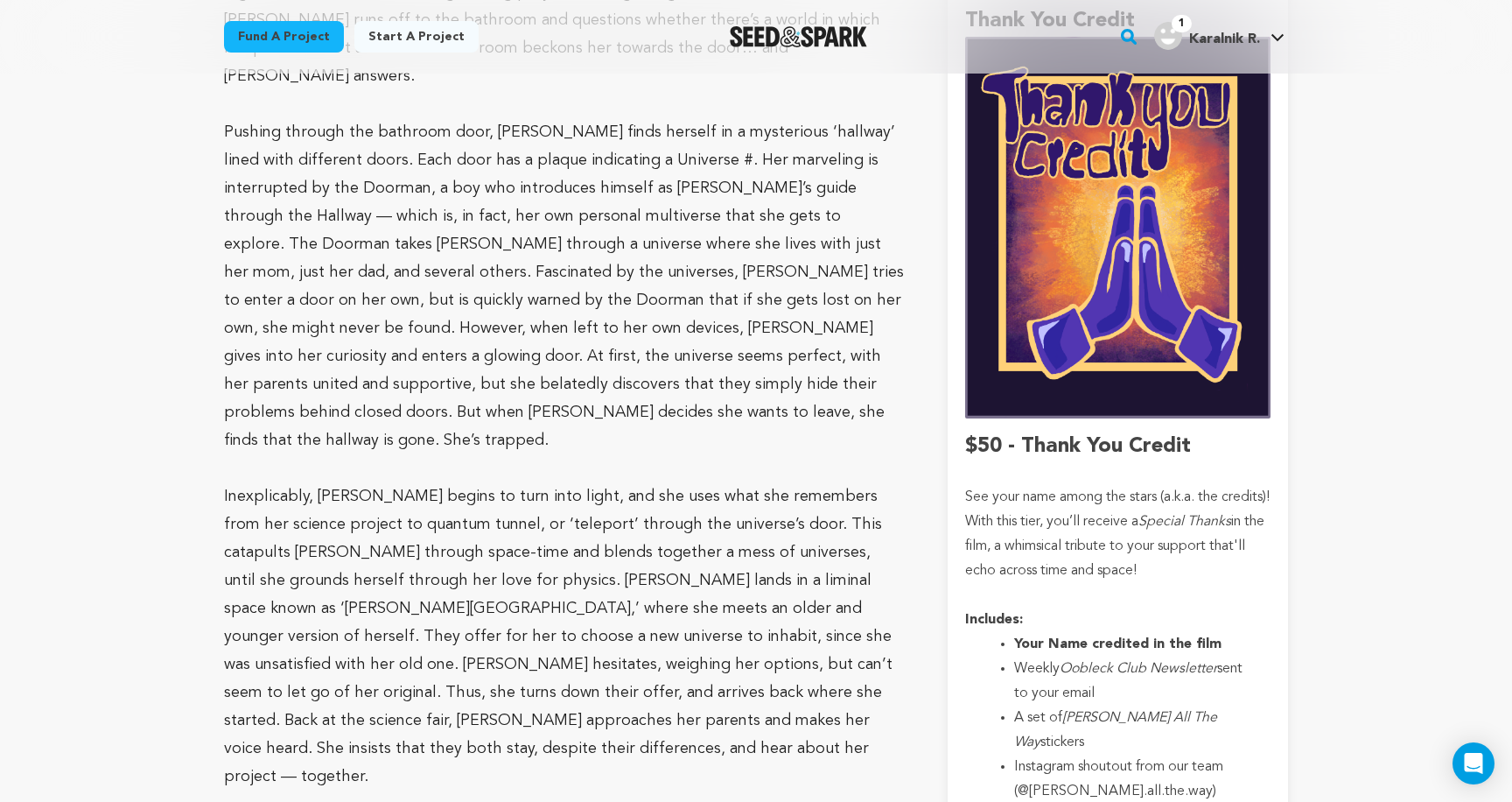
scroll to position [2349, 0]
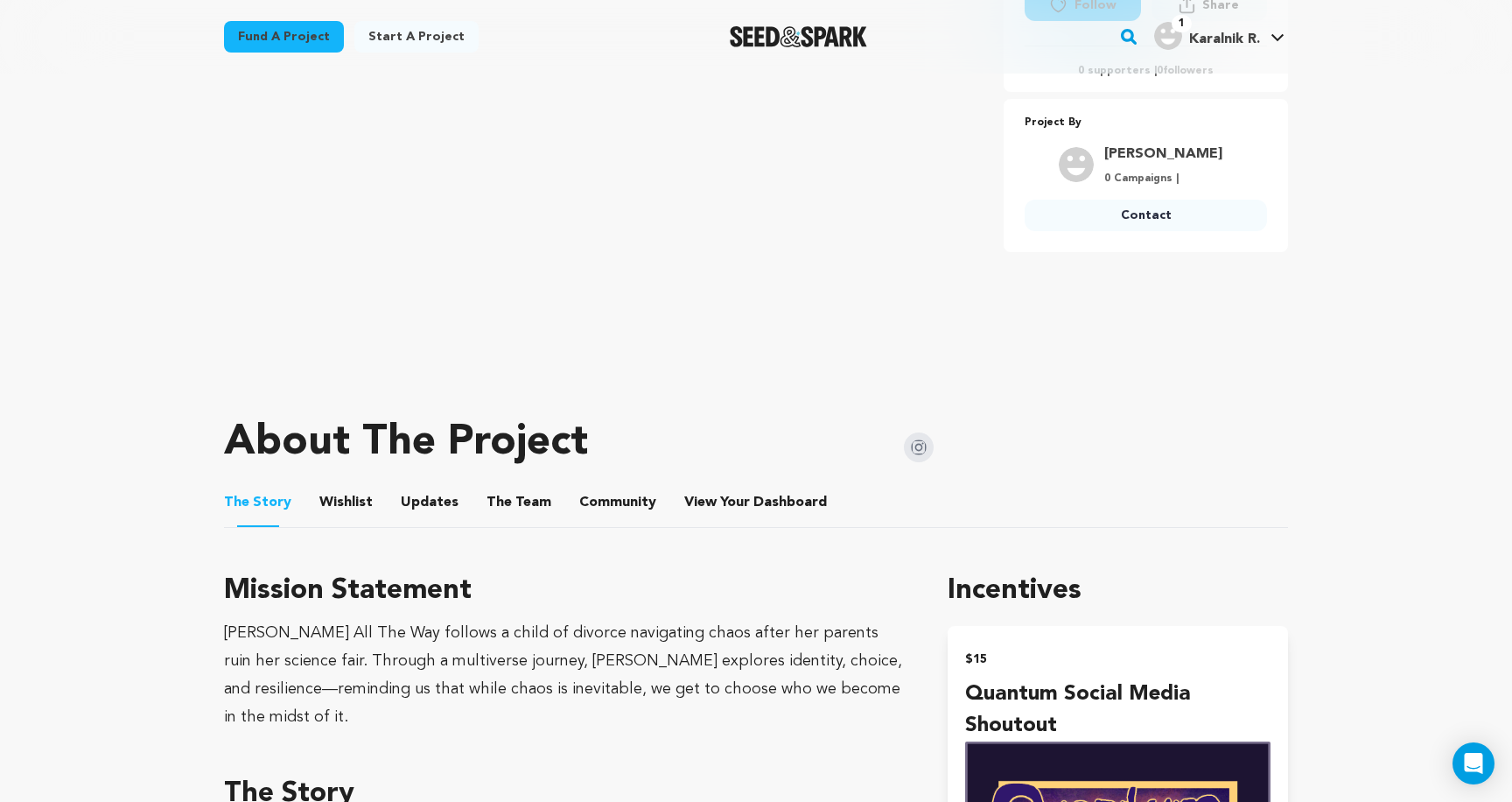
scroll to position [455, 0]
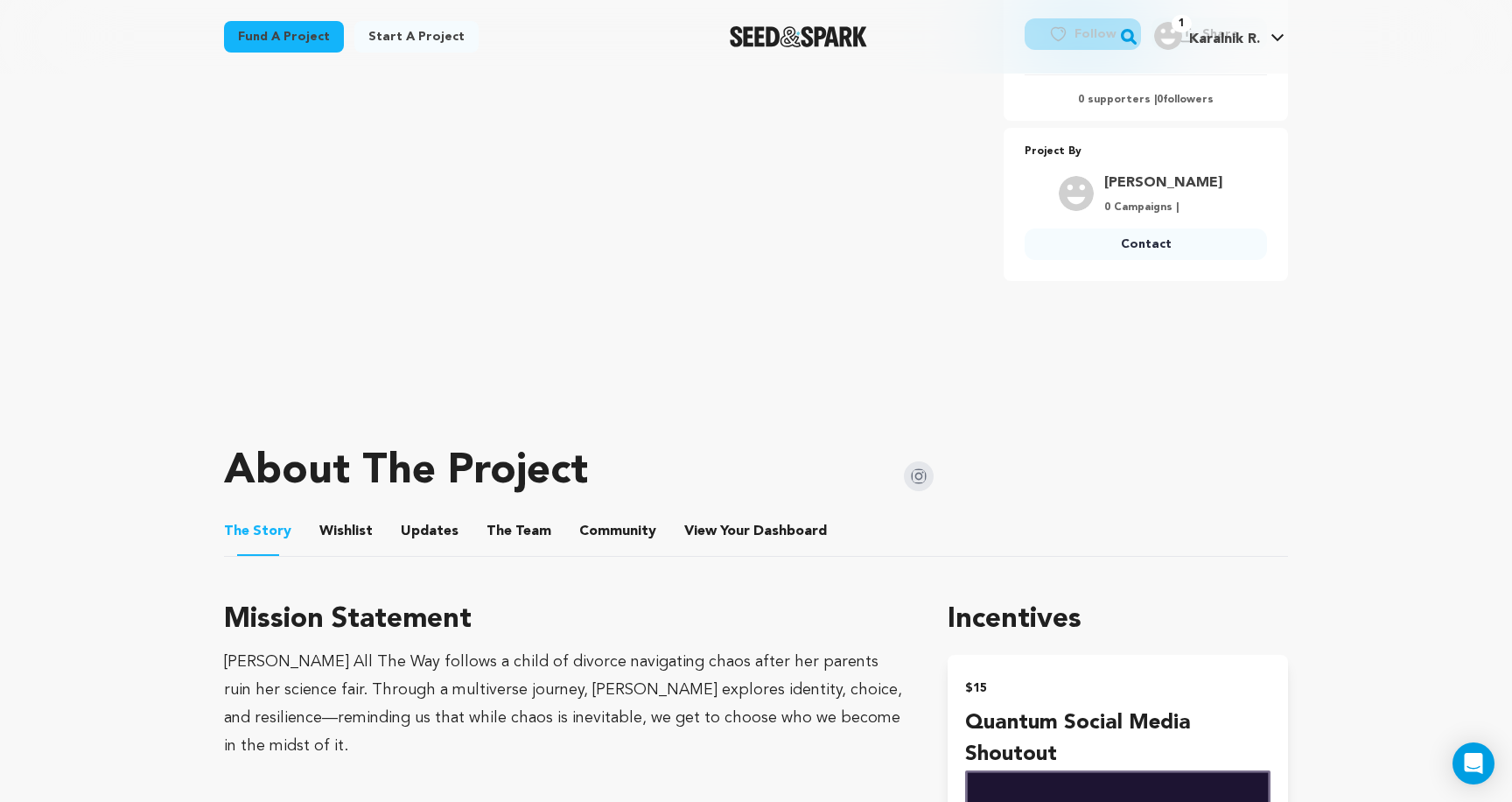
click at [352, 526] on button "Wishlist" at bounding box center [346, 535] width 42 height 42
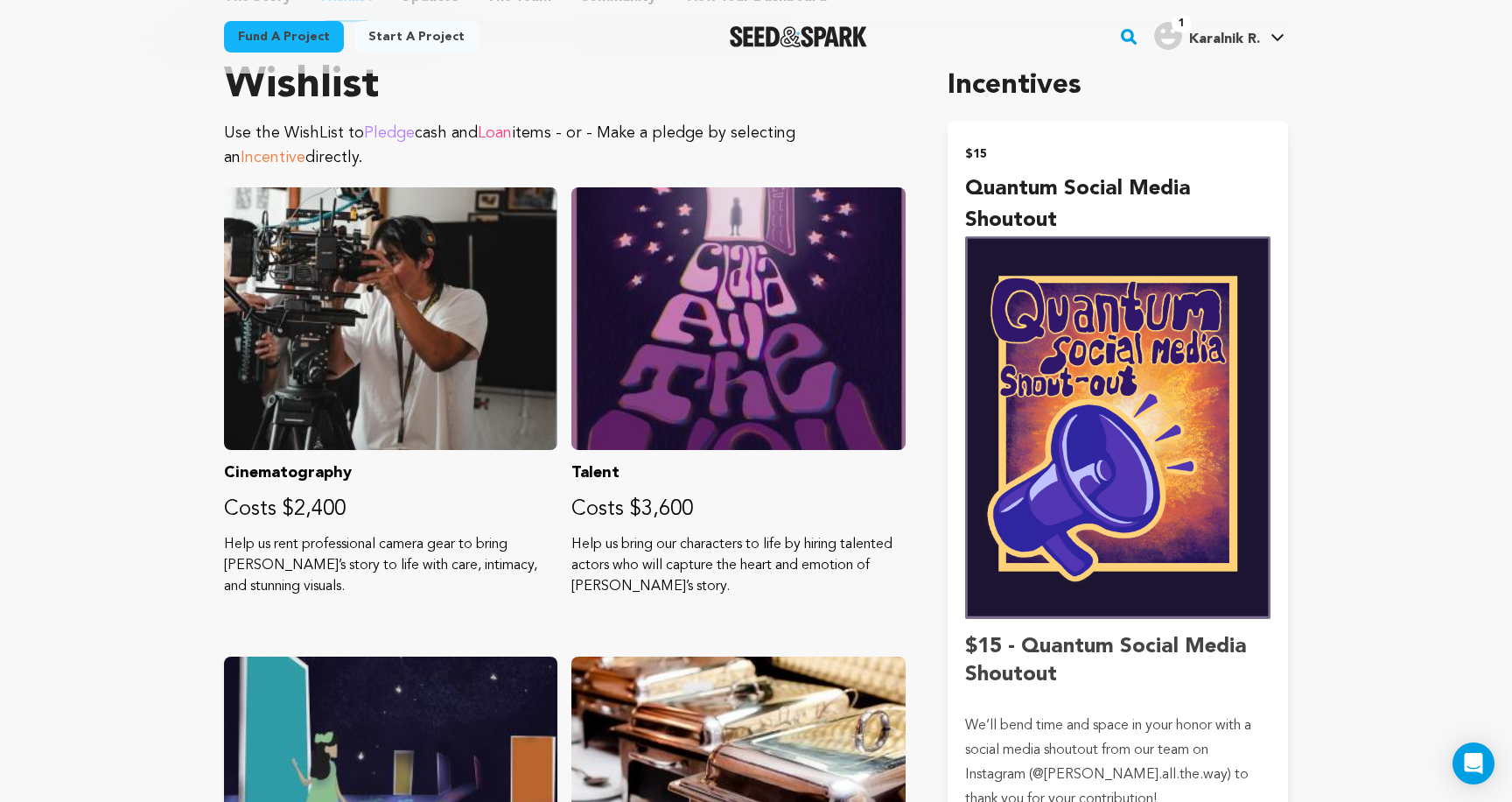
scroll to position [518, 0]
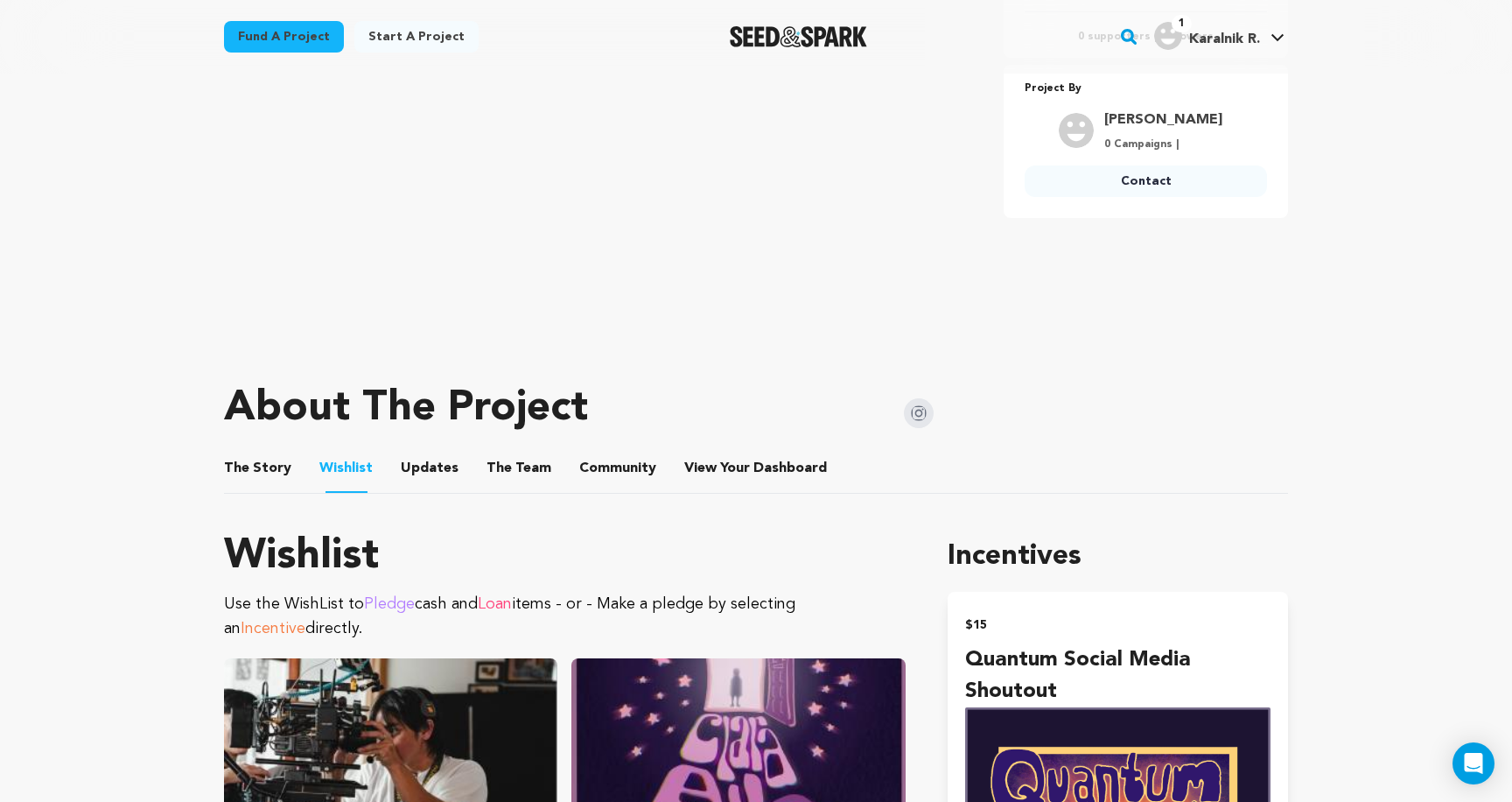
click at [421, 462] on button "Updates" at bounding box center [429, 471] width 42 height 42
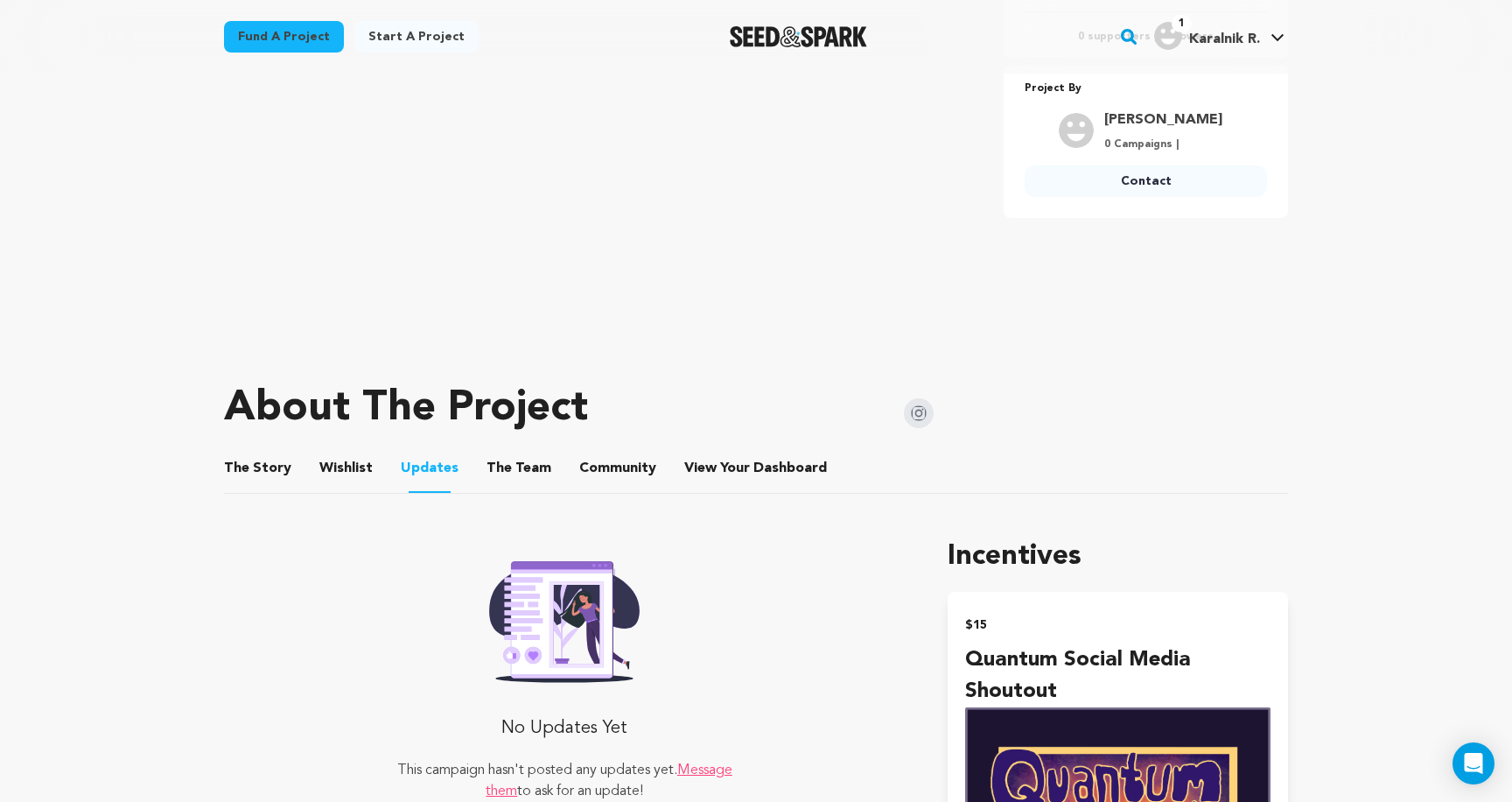
click at [499, 463] on button "The Team" at bounding box center [519, 471] width 42 height 42
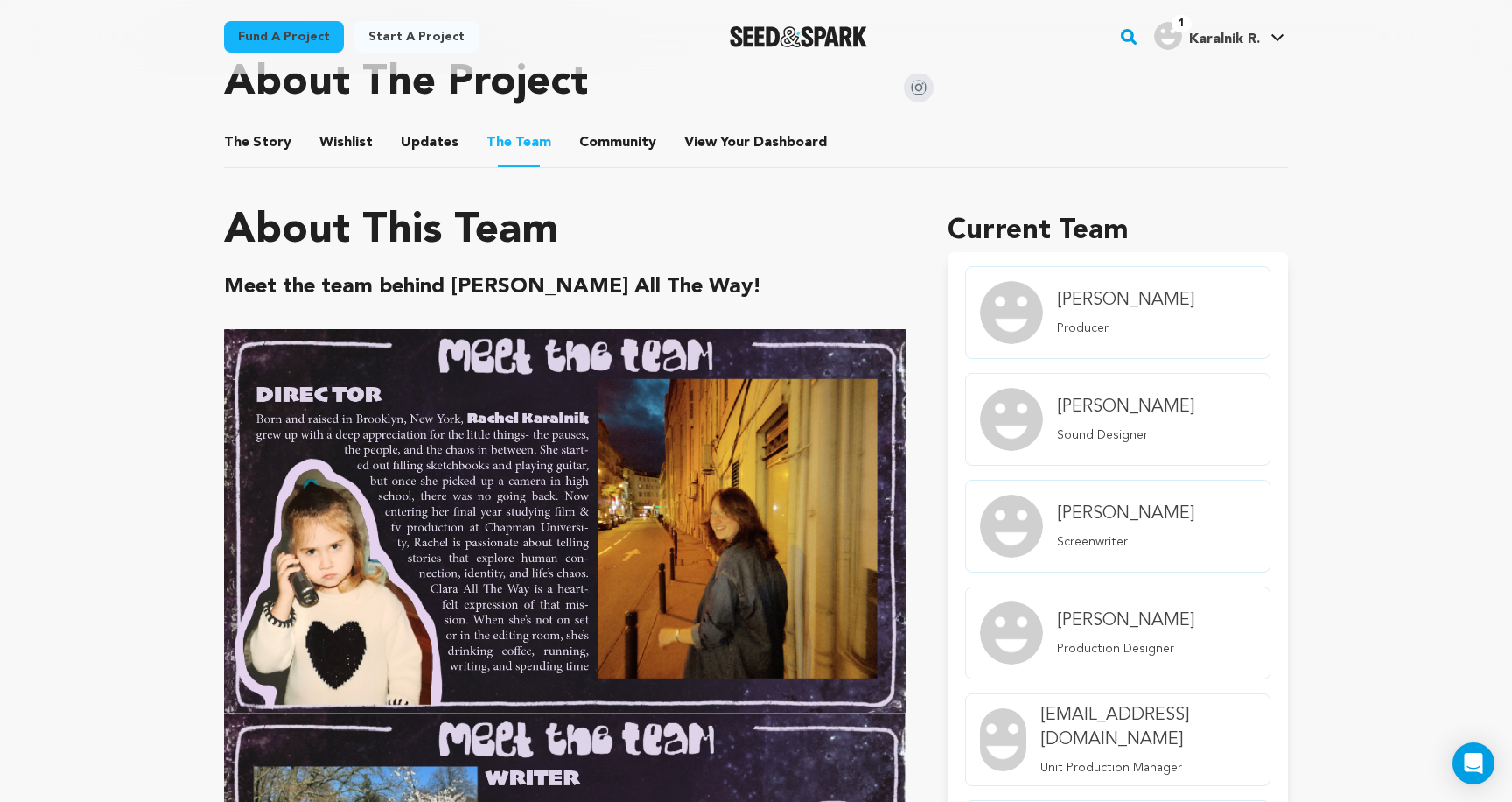
scroll to position [695, 0]
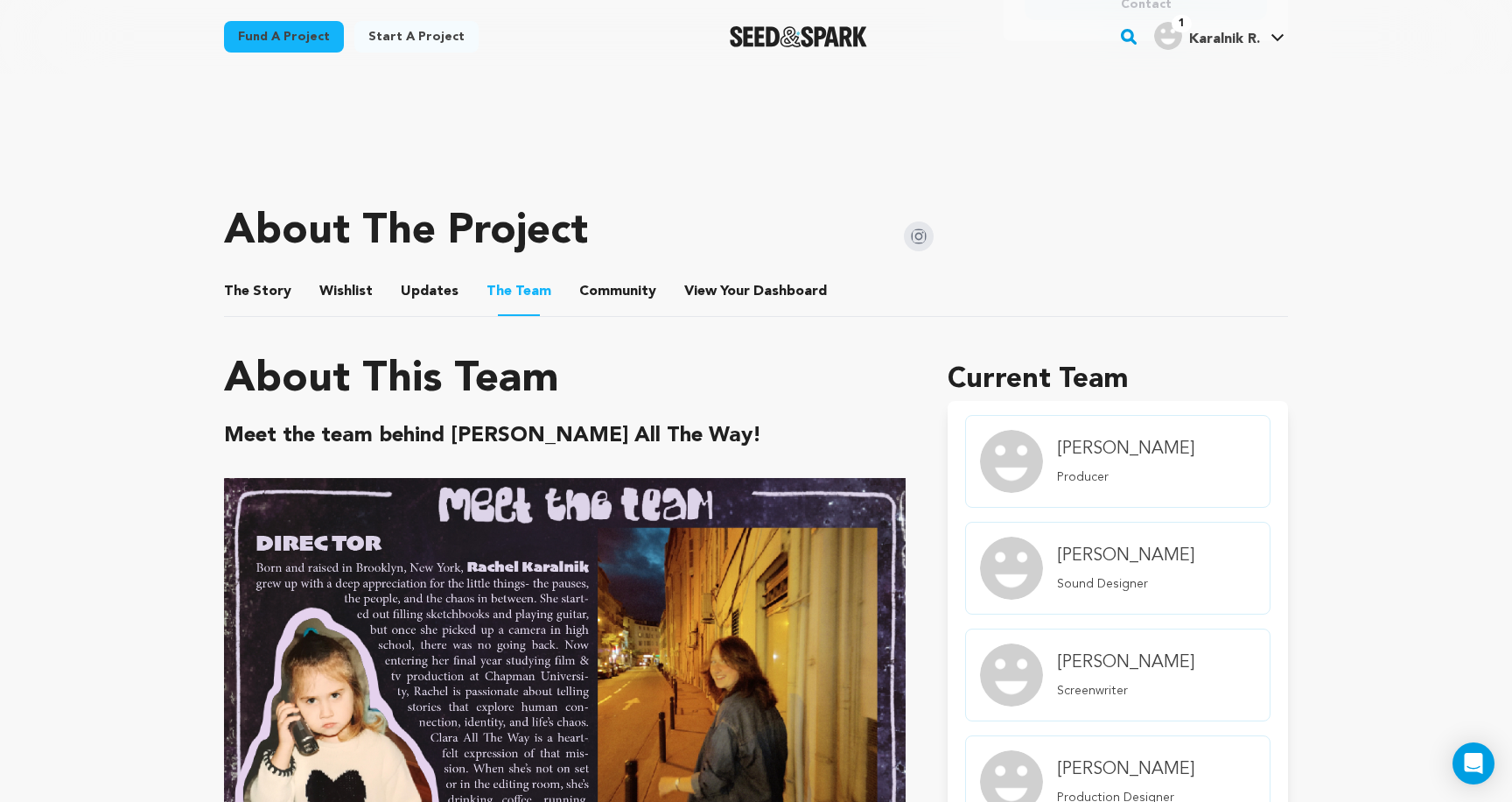
click at [248, 282] on button "The Story" at bounding box center [258, 294] width 42 height 42
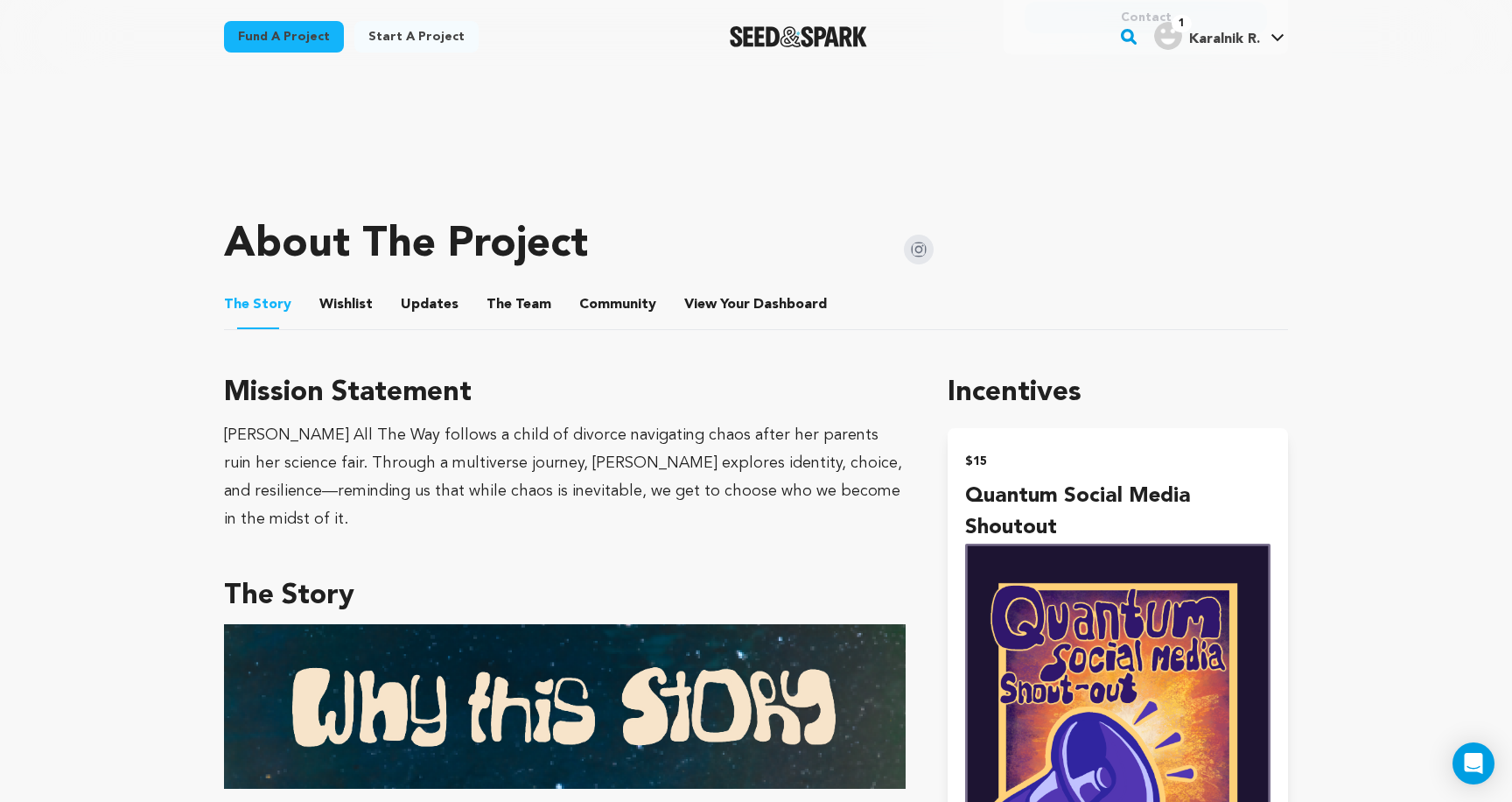
scroll to position [556, 0]
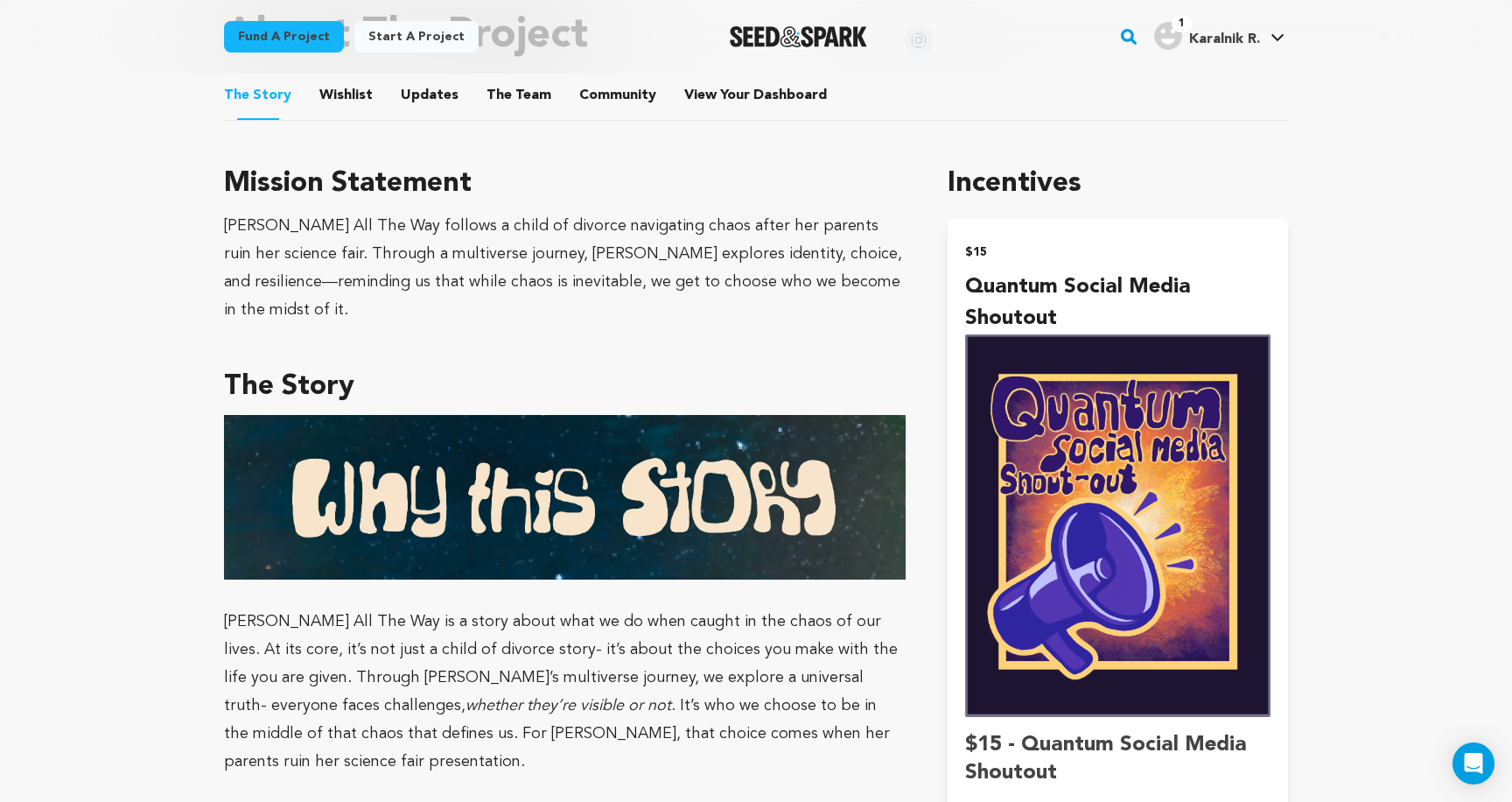
scroll to position [670, 0]
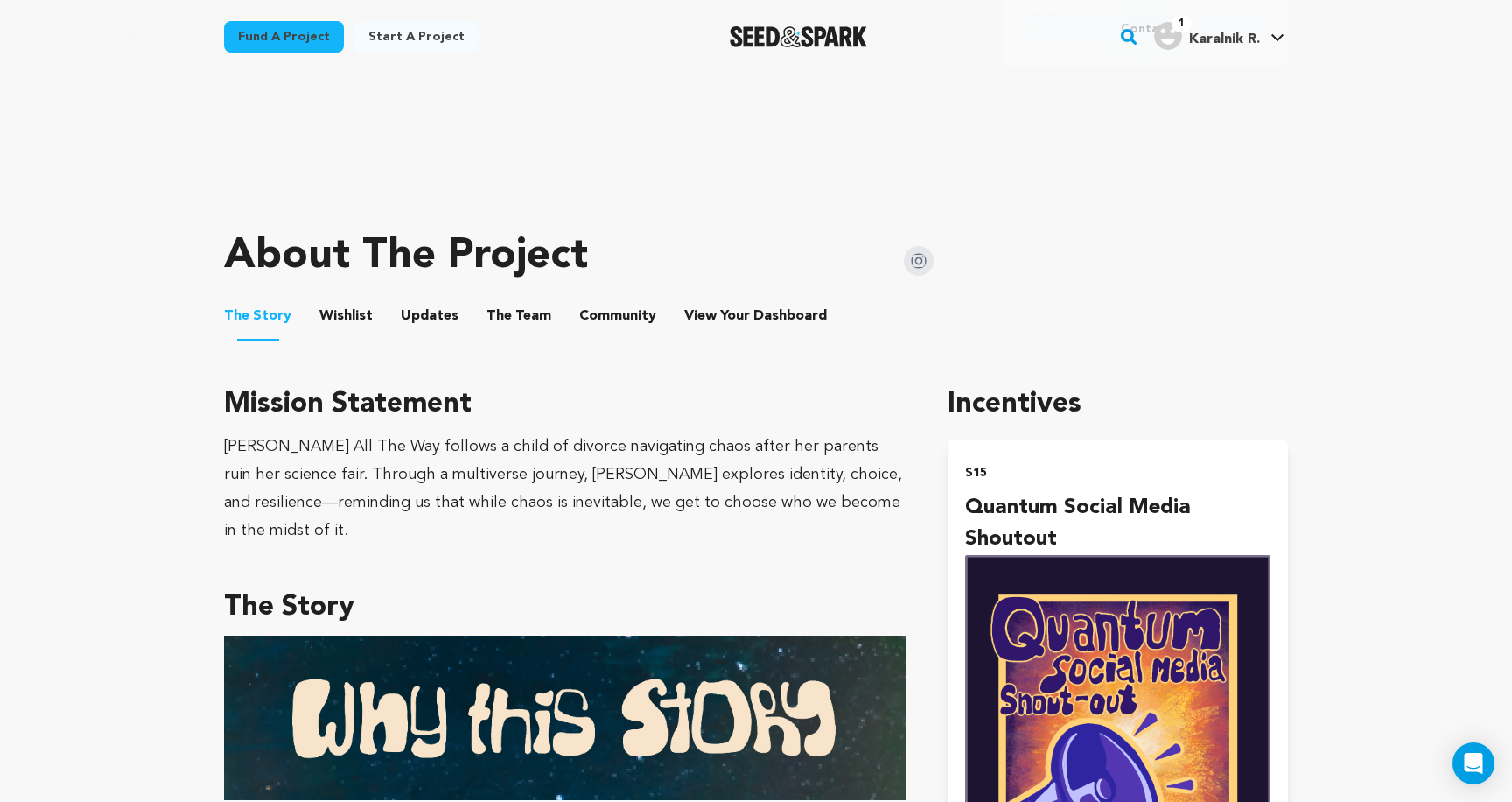
click at [308, 321] on ul "The Story The Story Wishlist Wishlist Updates Updates The Team The Team Communi…" at bounding box center [756, 316] width 1064 height 50
click at [365, 319] on span "Wishlist" at bounding box center [346, 316] width 53 height 21
click at [353, 319] on button "Wishlist" at bounding box center [346, 319] width 42 height 42
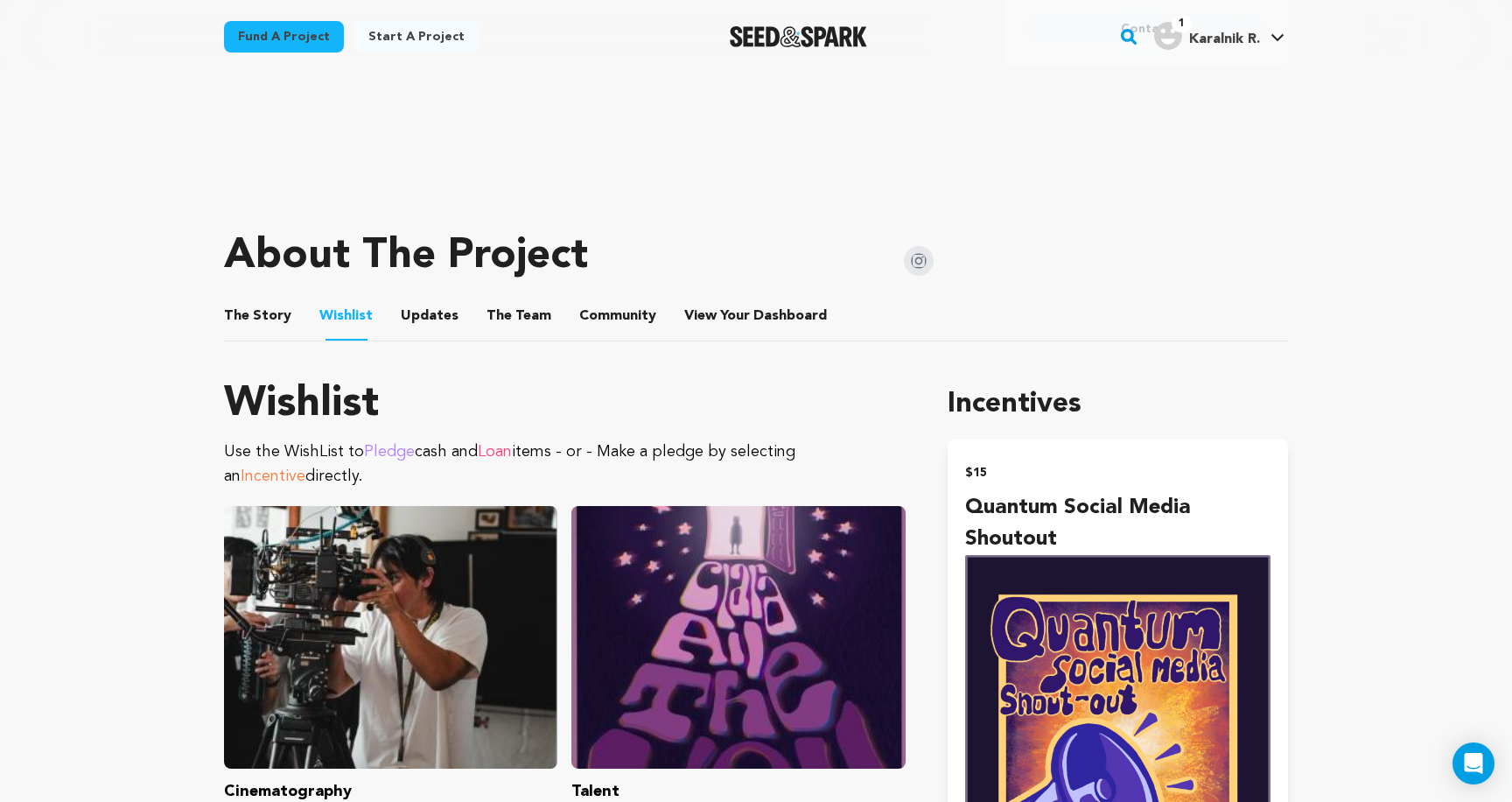
click at [272, 316] on button "The Story" at bounding box center [258, 319] width 42 height 42
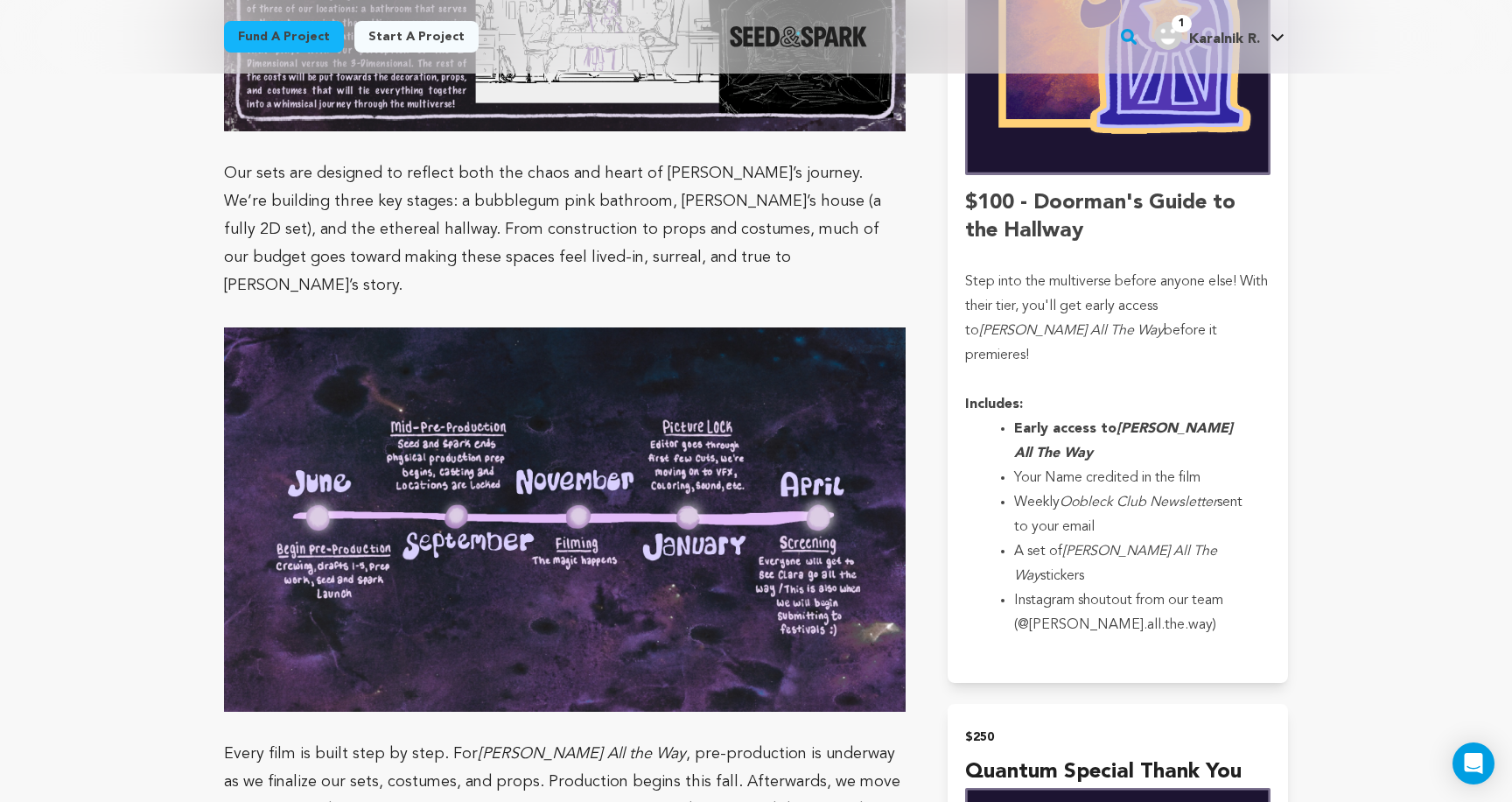
scroll to position [4176, 0]
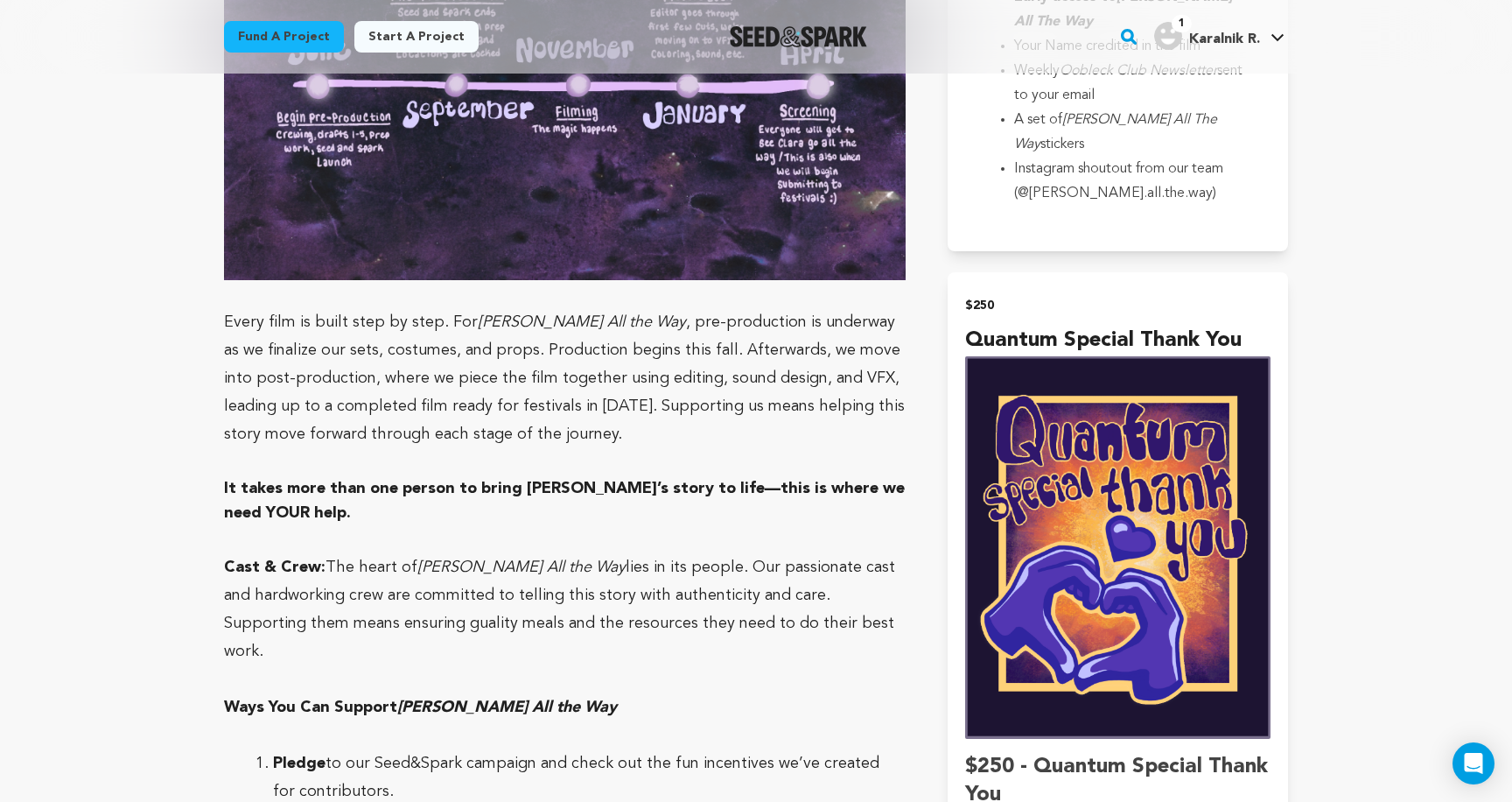
scroll to position [4657, 0]
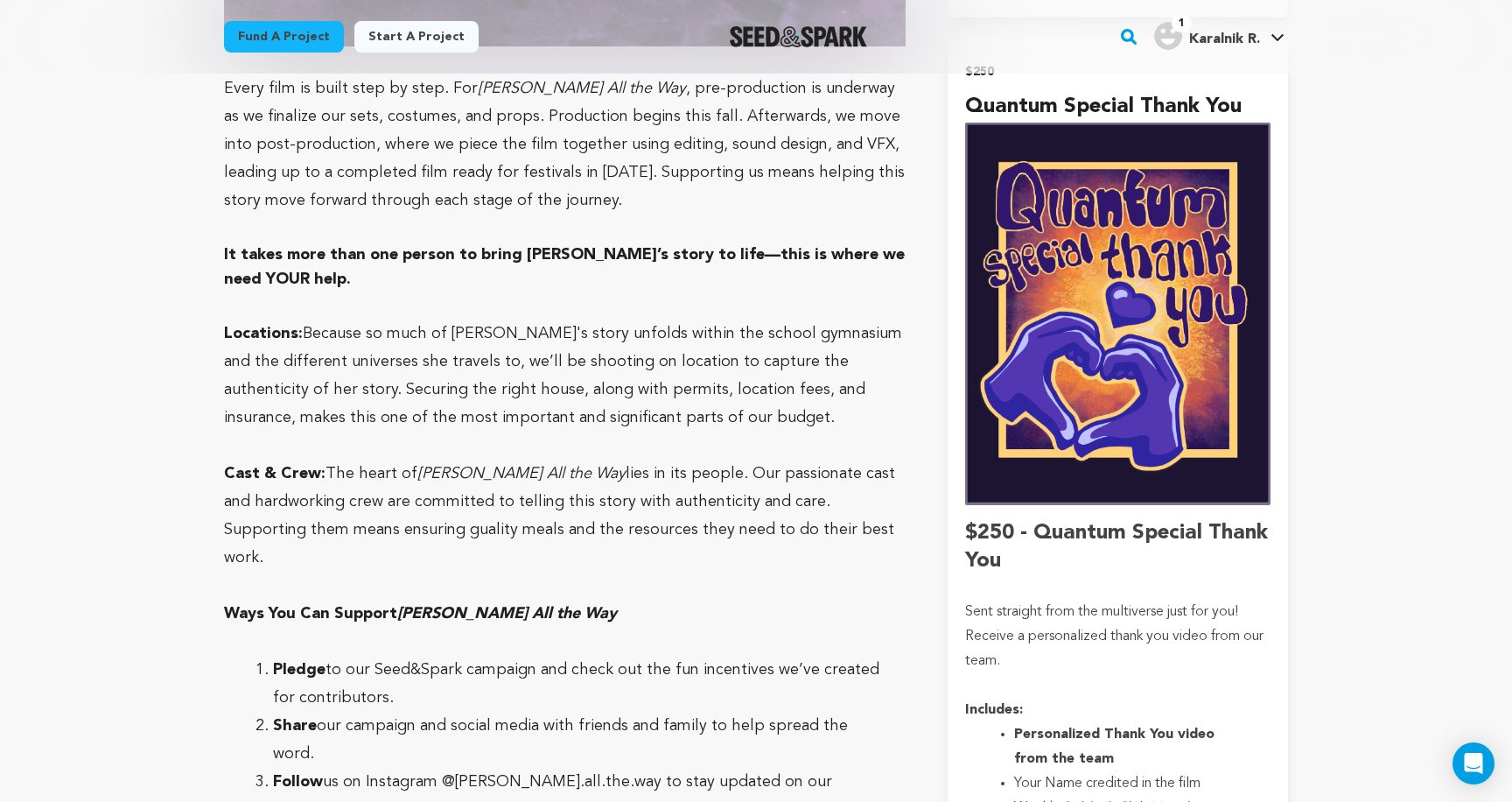
scroll to position [4817, 0]
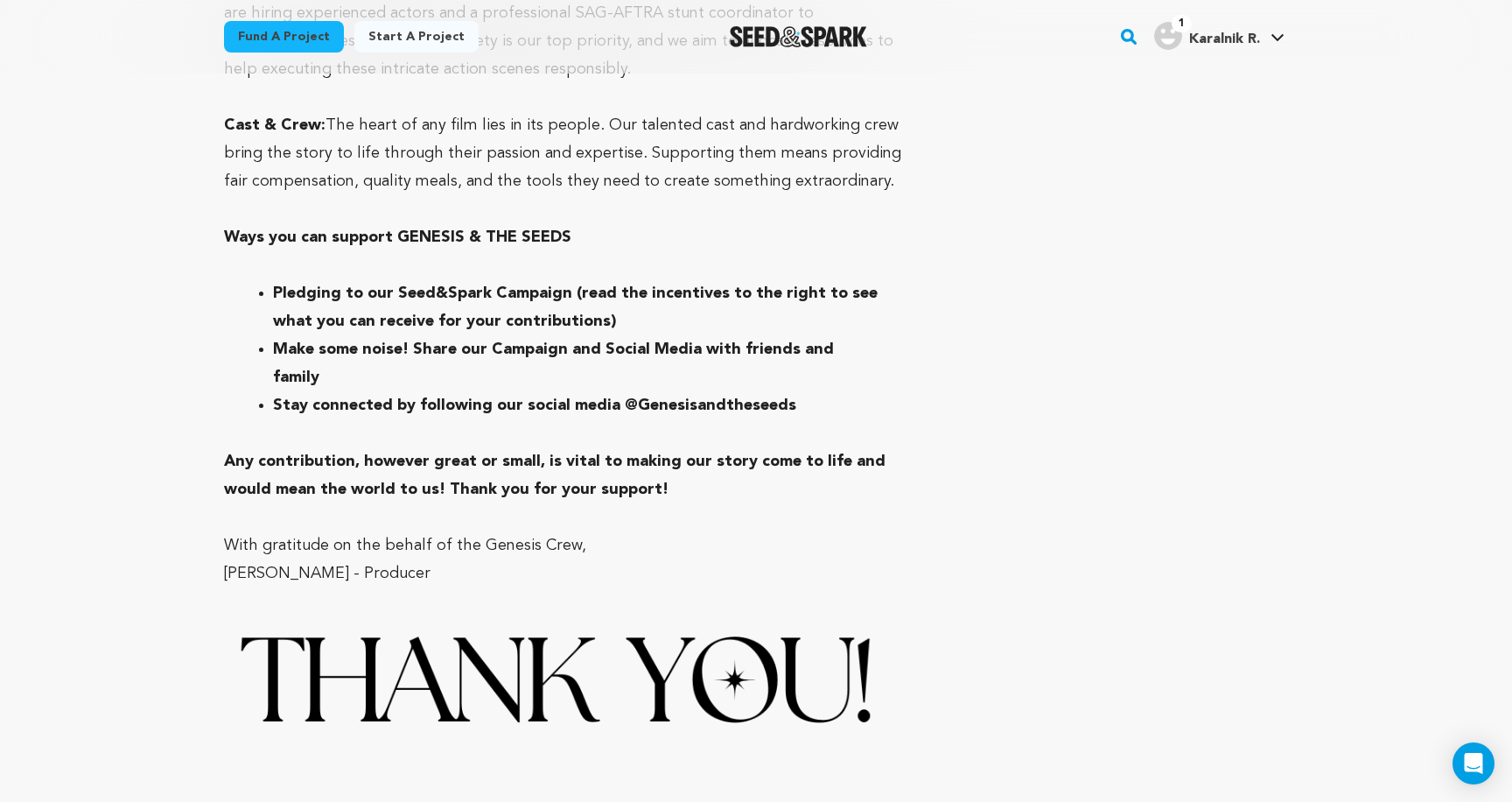
scroll to position [8386, 0]
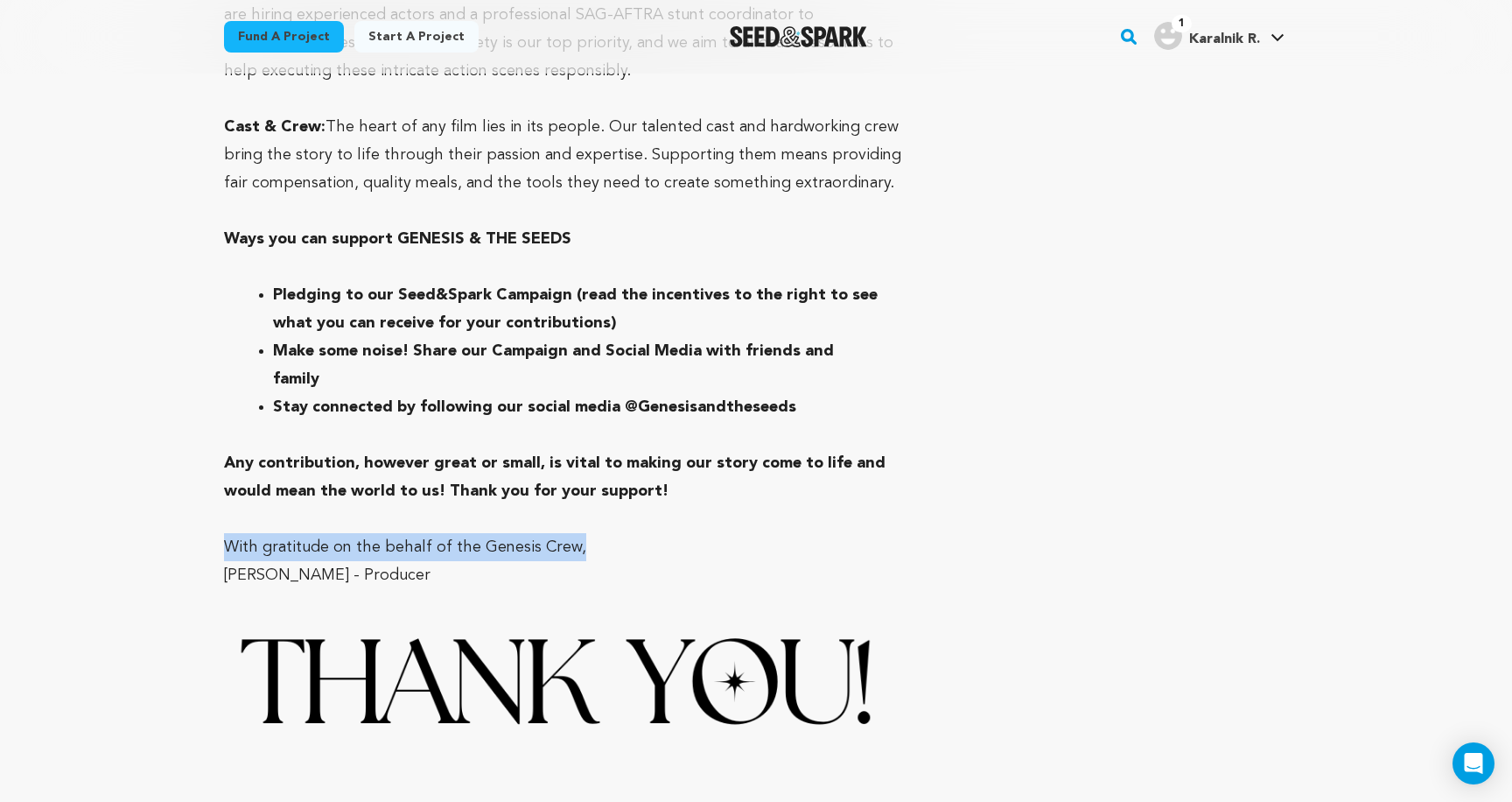
drag, startPoint x: 225, startPoint y: 408, endPoint x: 706, endPoint y: 408, distance: 481.0
click at [706, 533] on p "With gratitude on the behalf of the Genesis Crew," at bounding box center [565, 547] width 682 height 28
copy p "With gratitude on the behalf of the Genesis Crew,"
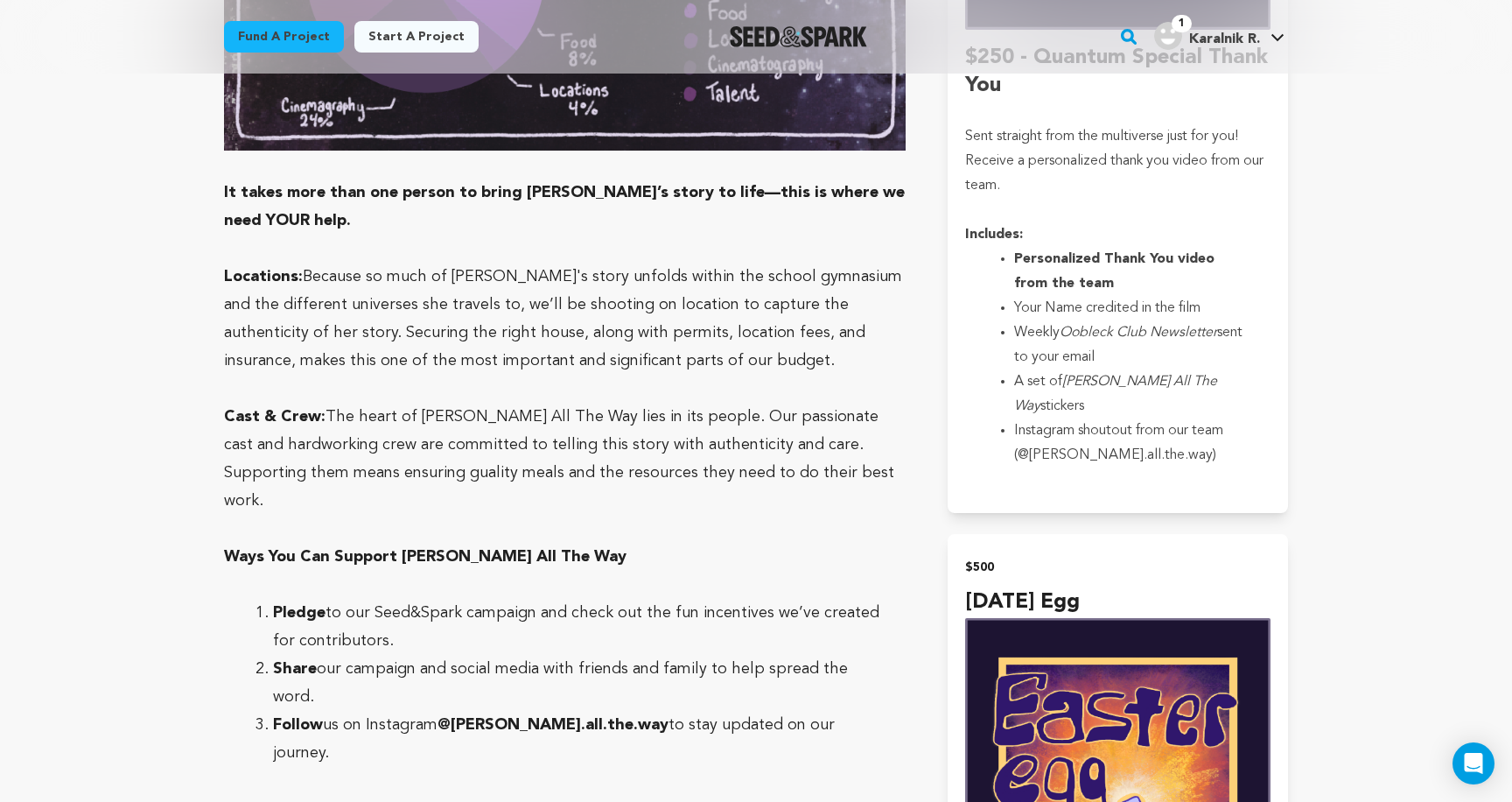
scroll to position [5074, 0]
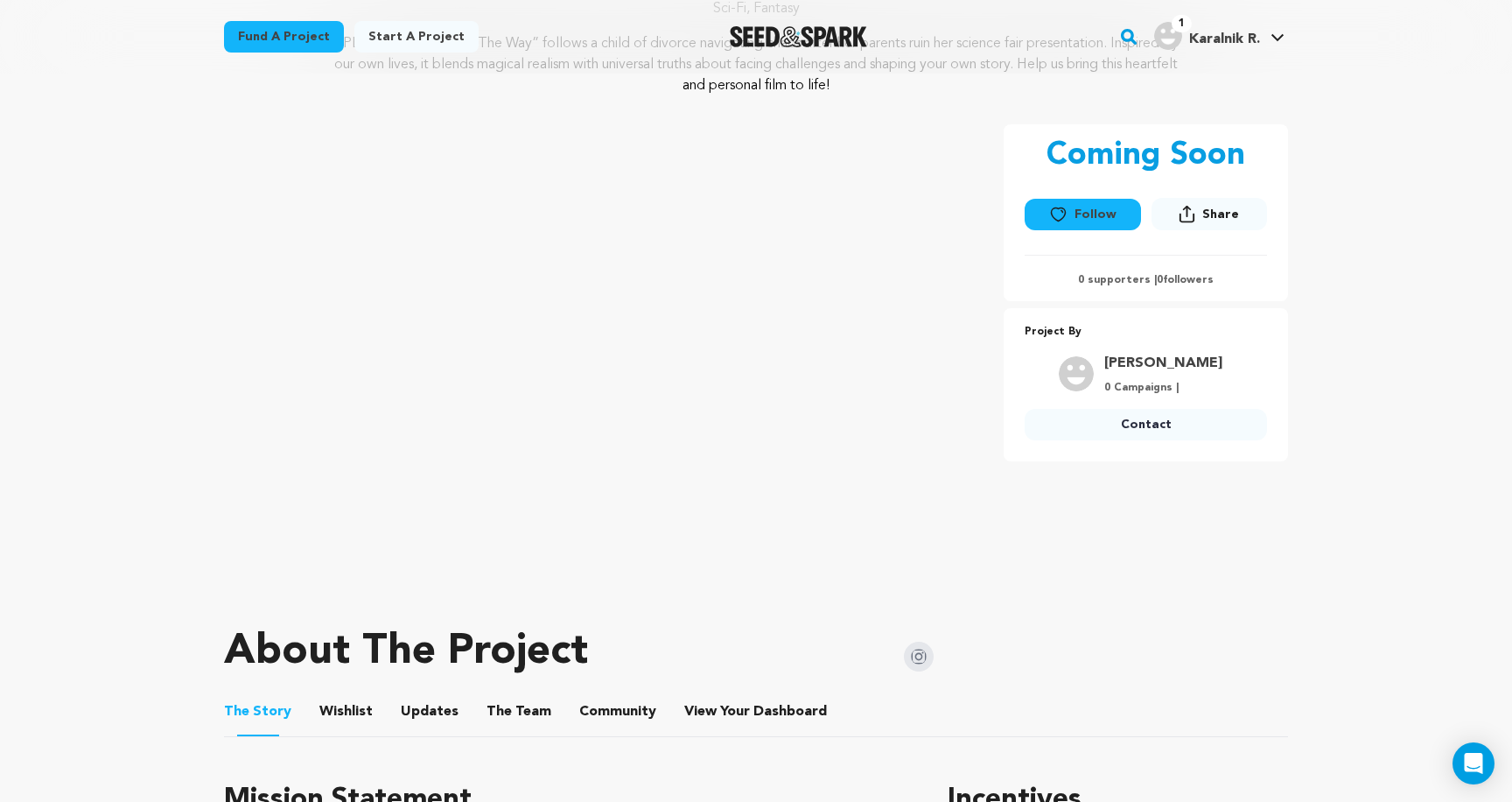
scroll to position [167, 0]
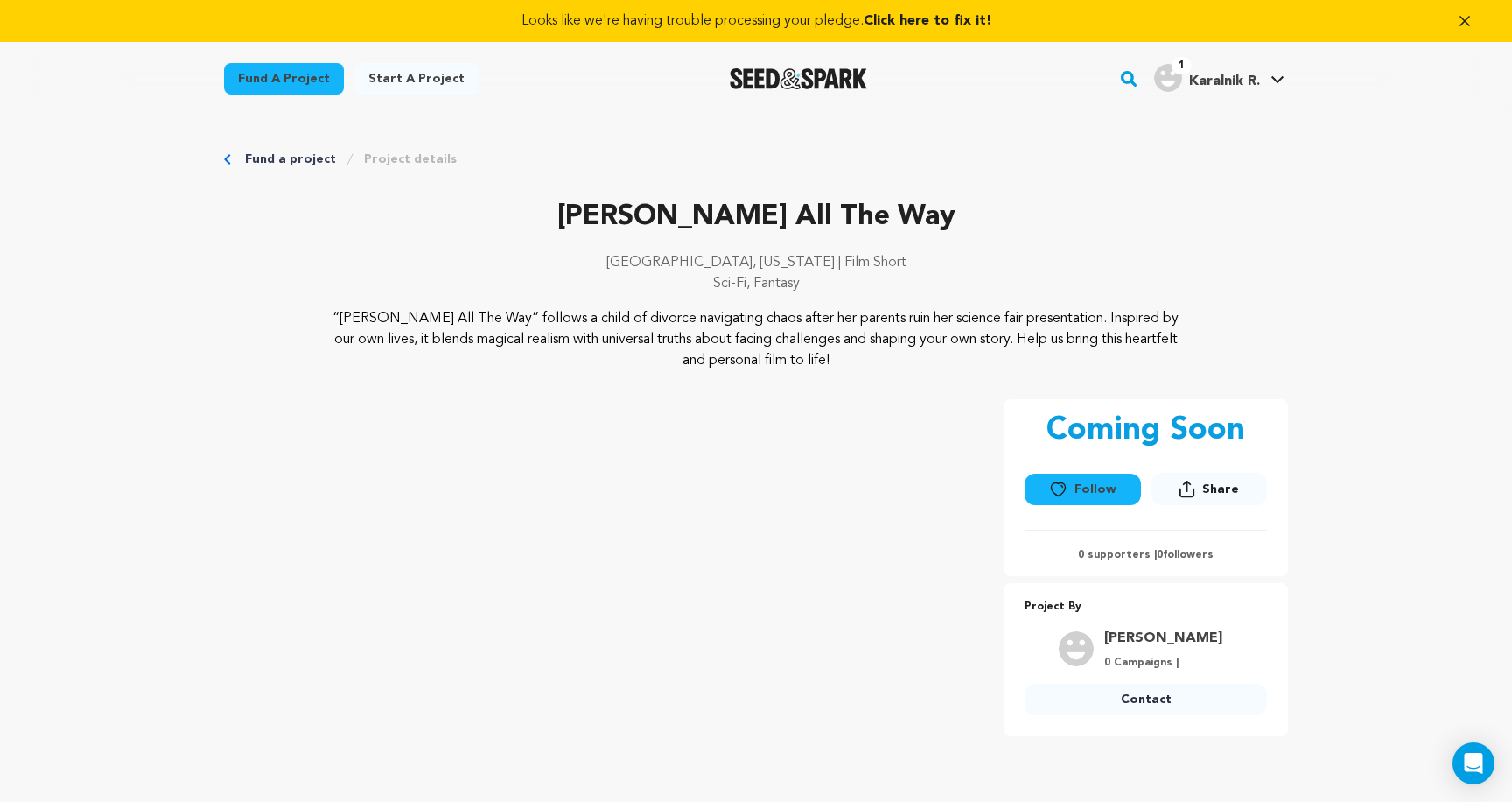
scroll to position [8, 0]
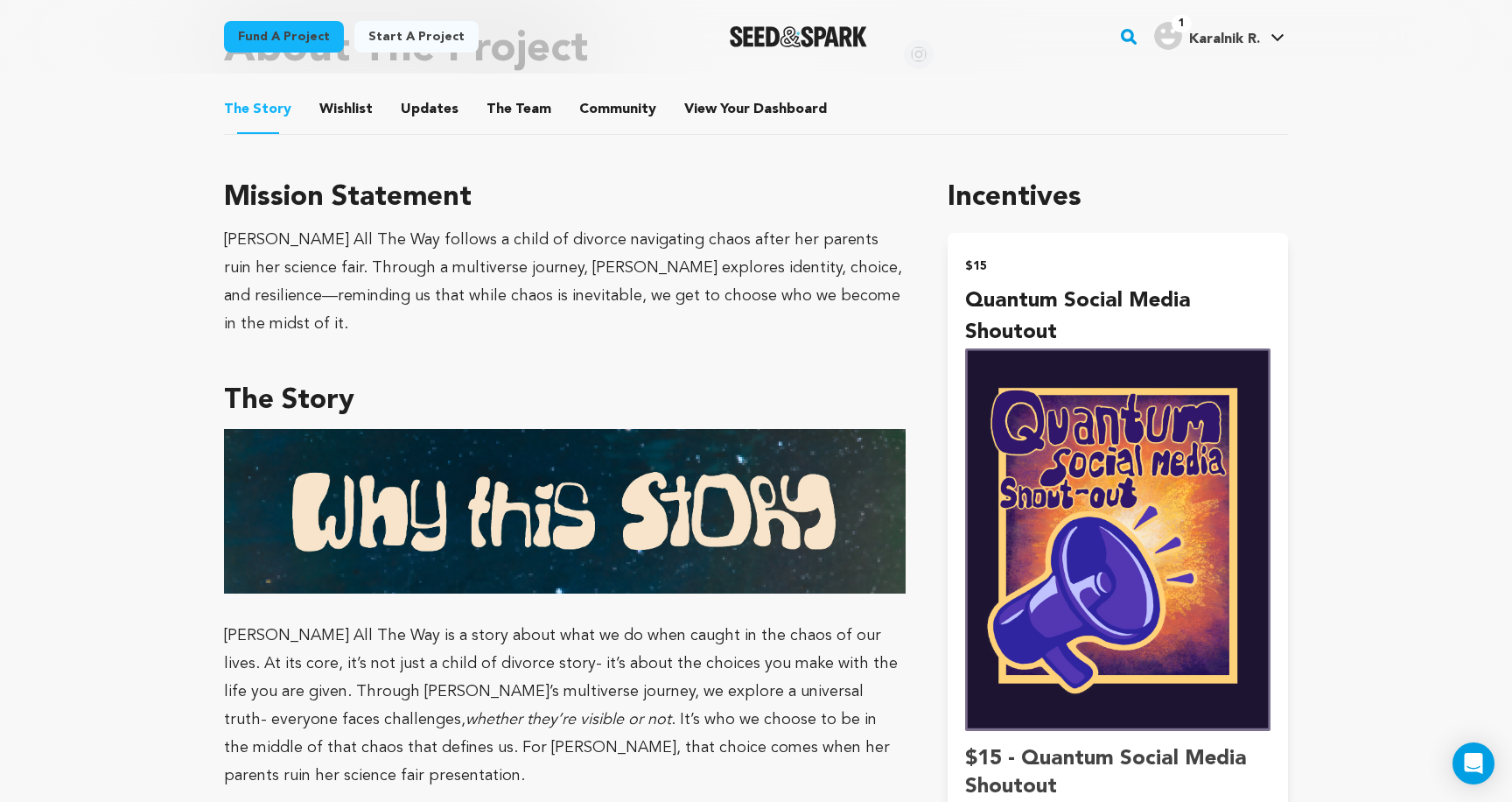
scroll to position [591, 0]
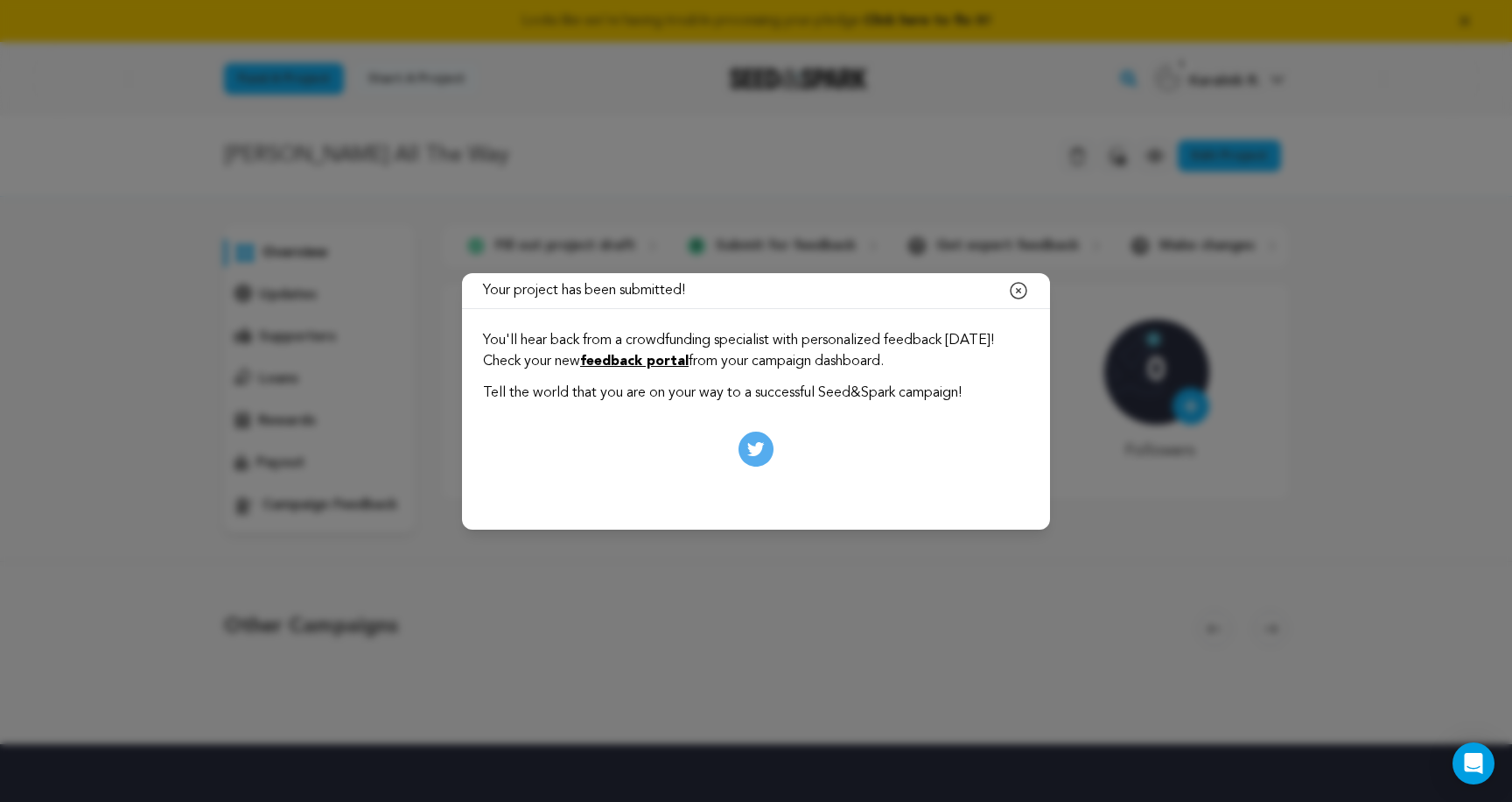
click at [689, 356] on link "feedback portal" at bounding box center [635, 361] width 108 height 14
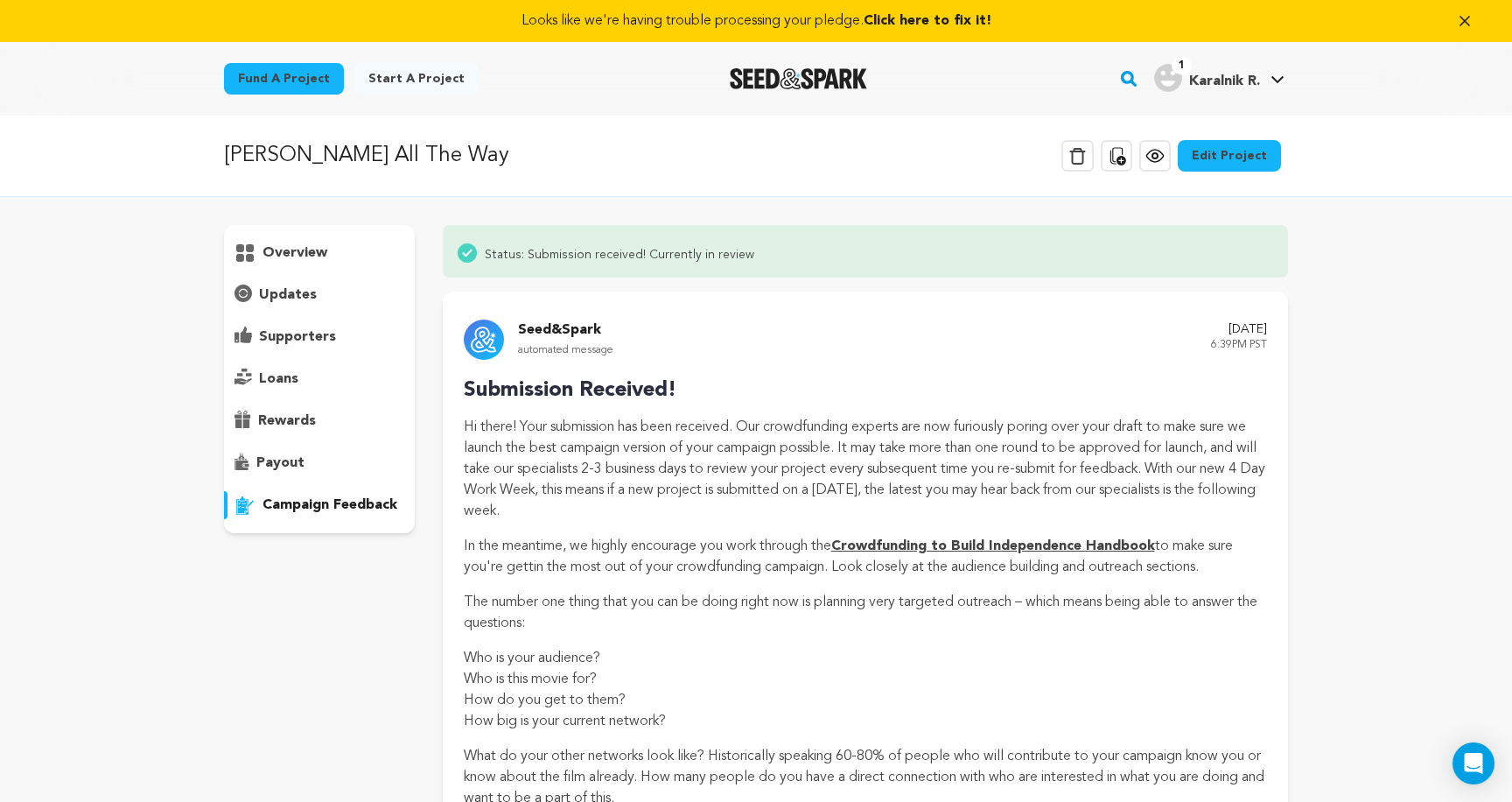
click at [264, 294] on p "updates" at bounding box center [288, 294] width 58 height 21
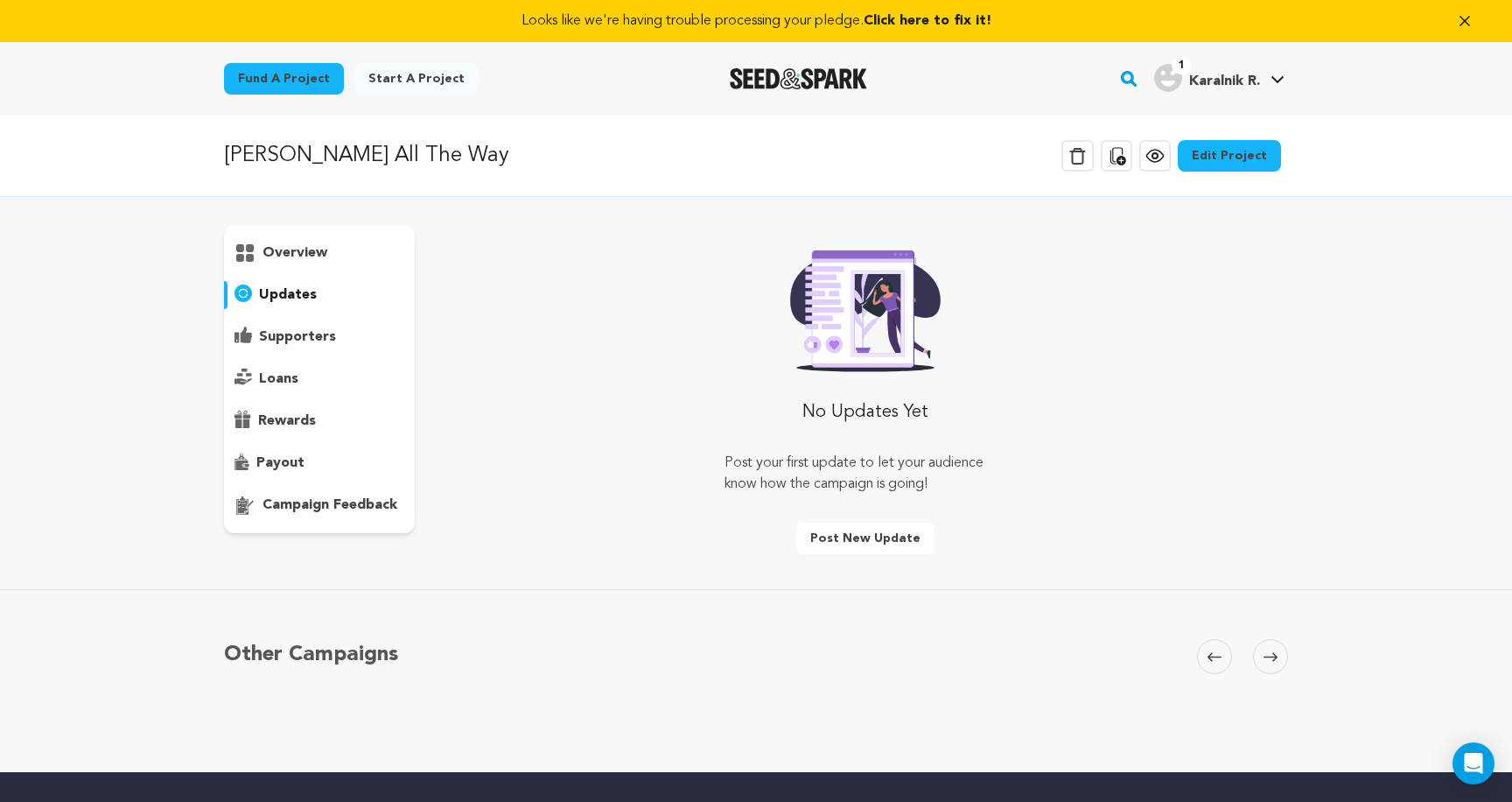
click at [282, 257] on p "overview" at bounding box center [294, 252] width 64 height 21
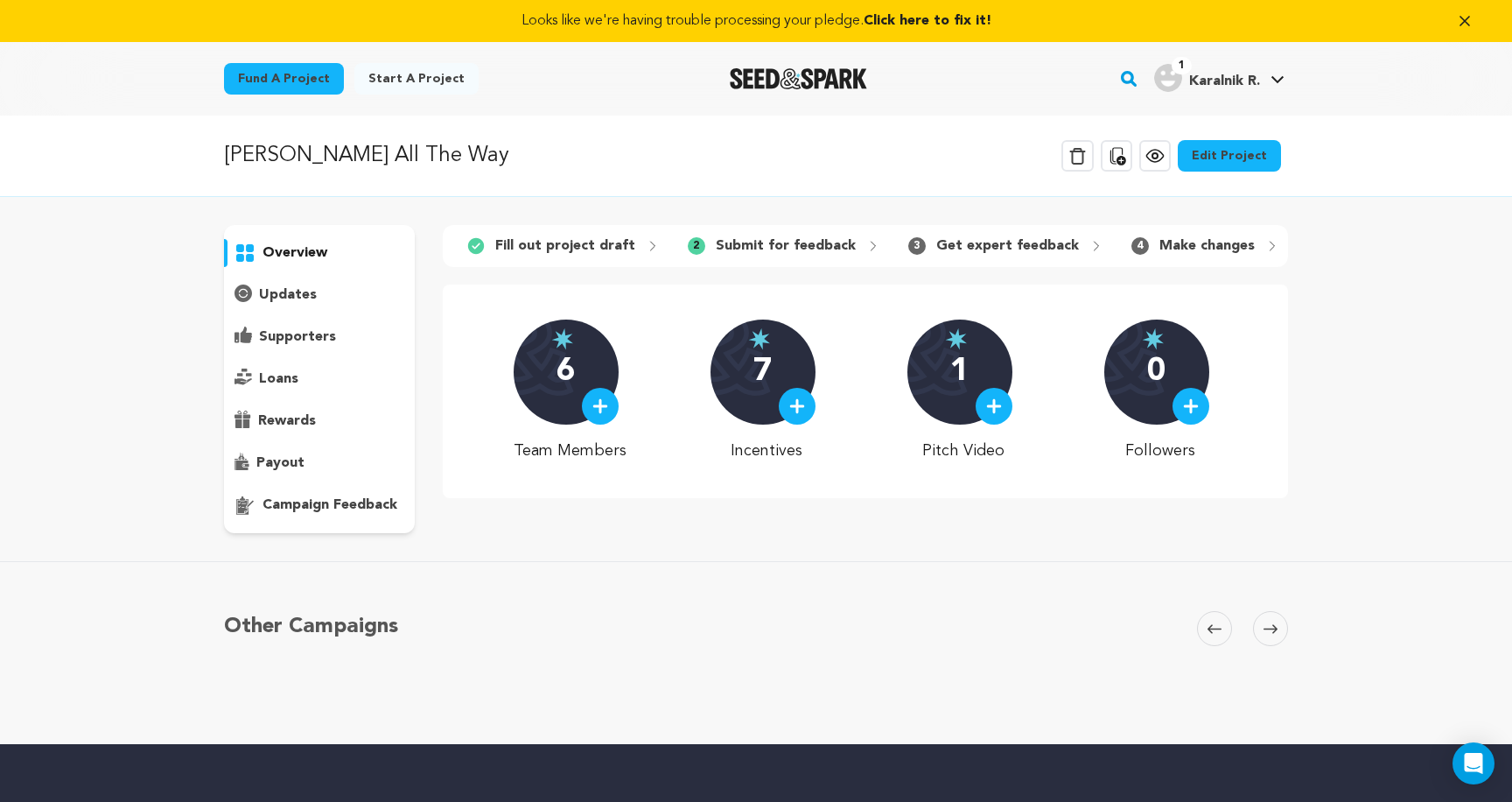
click at [944, 250] on p "Get expert feedback" at bounding box center [1007, 246] width 143 height 21
